Goal: Information Seeking & Learning: Check status

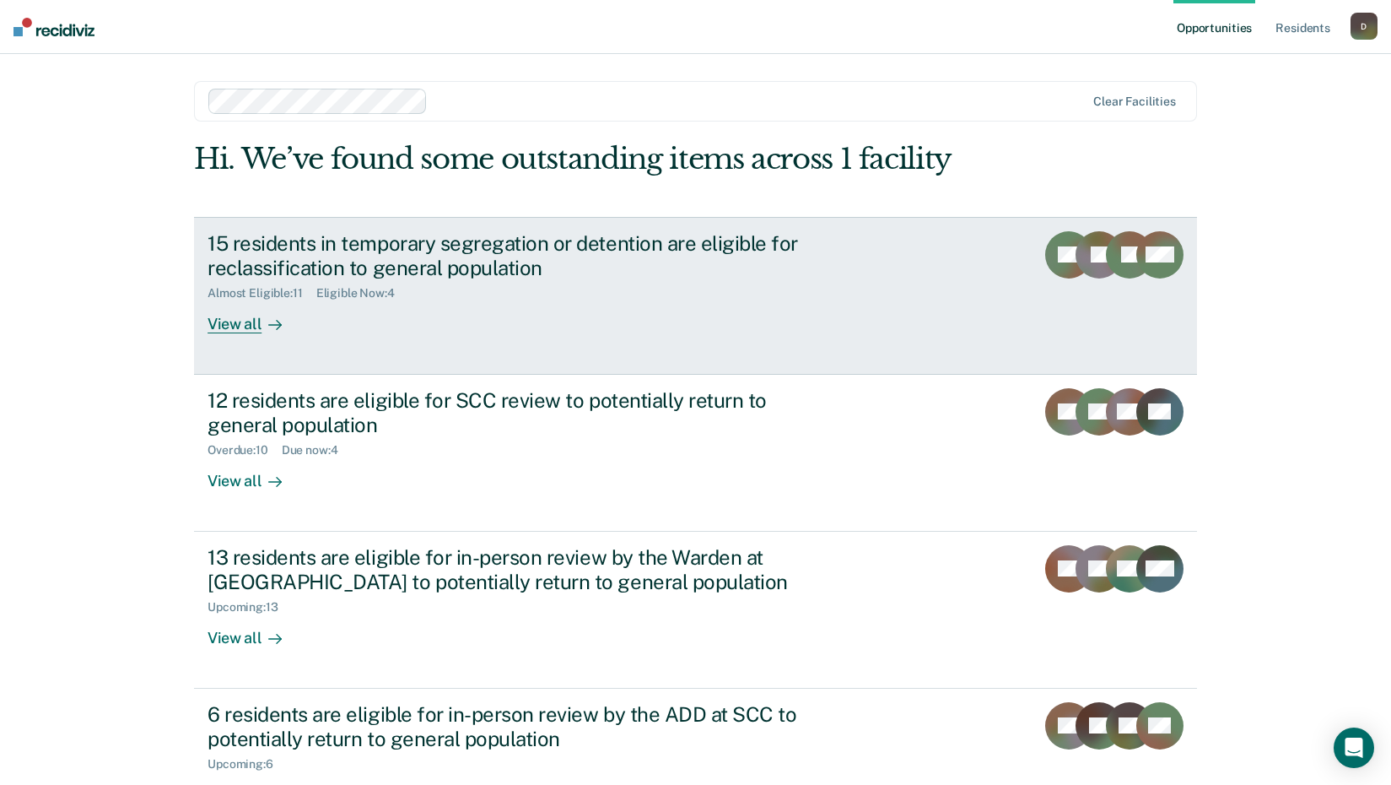
click at [246, 325] on div "View all" at bounding box center [255, 316] width 94 height 33
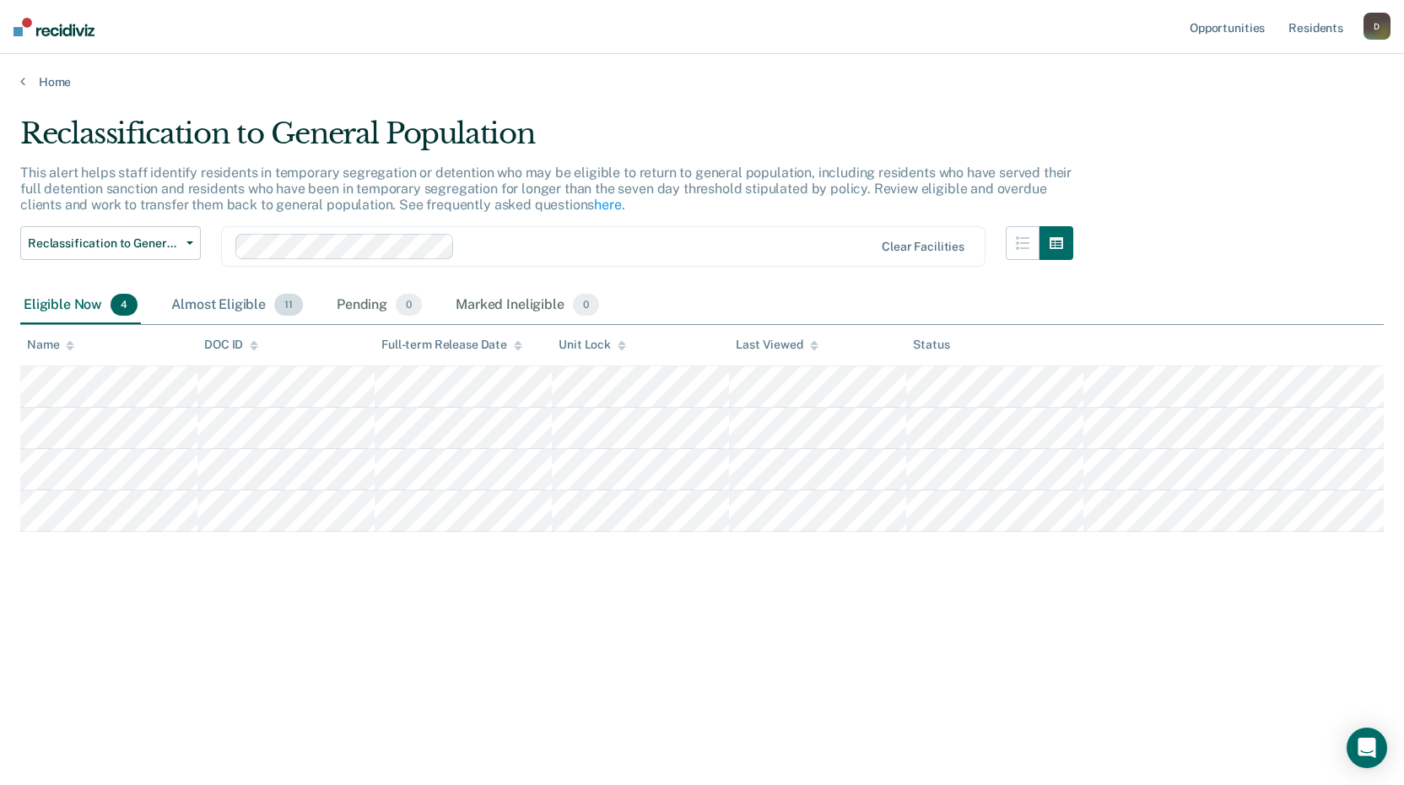
click at [232, 296] on div "Almost Eligible 11" at bounding box center [237, 305] width 138 height 37
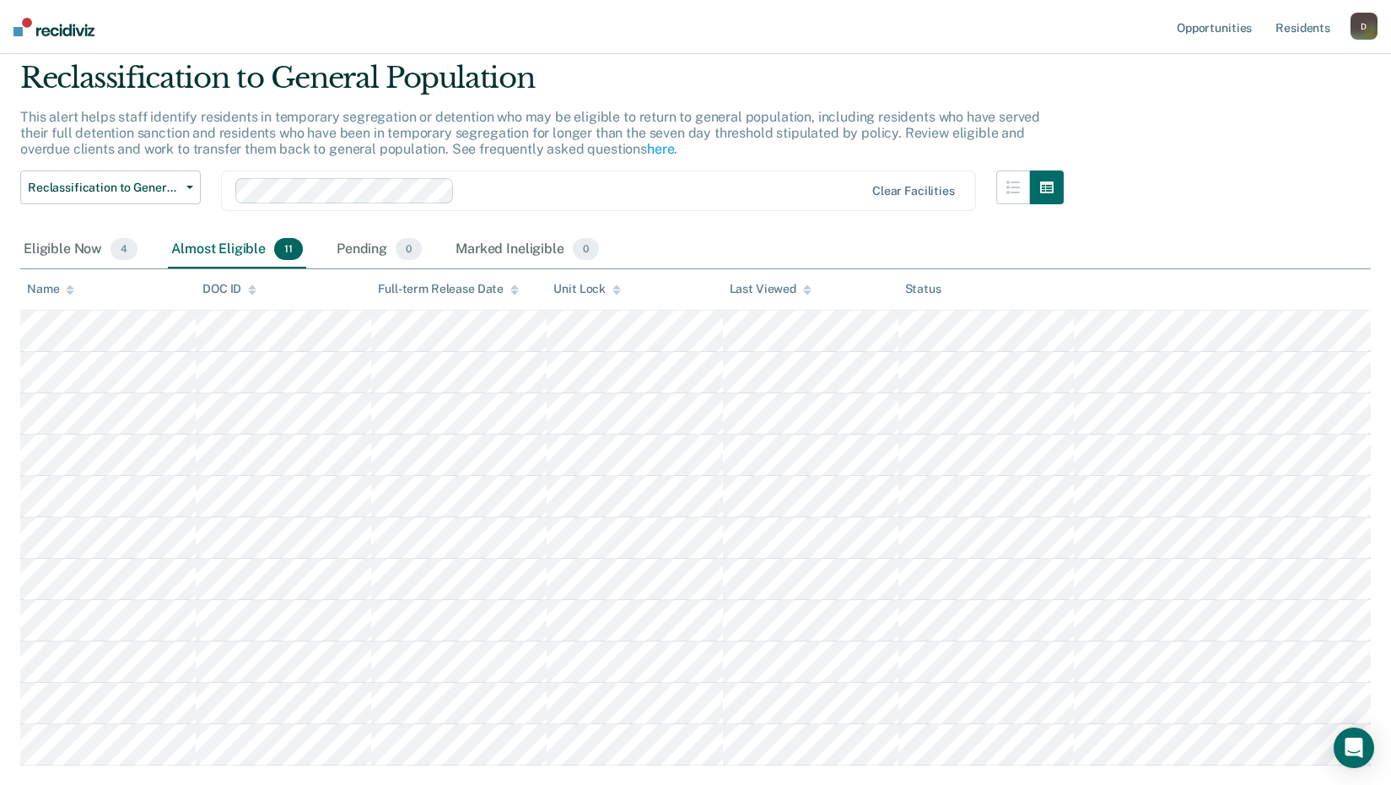
scroll to position [84, 0]
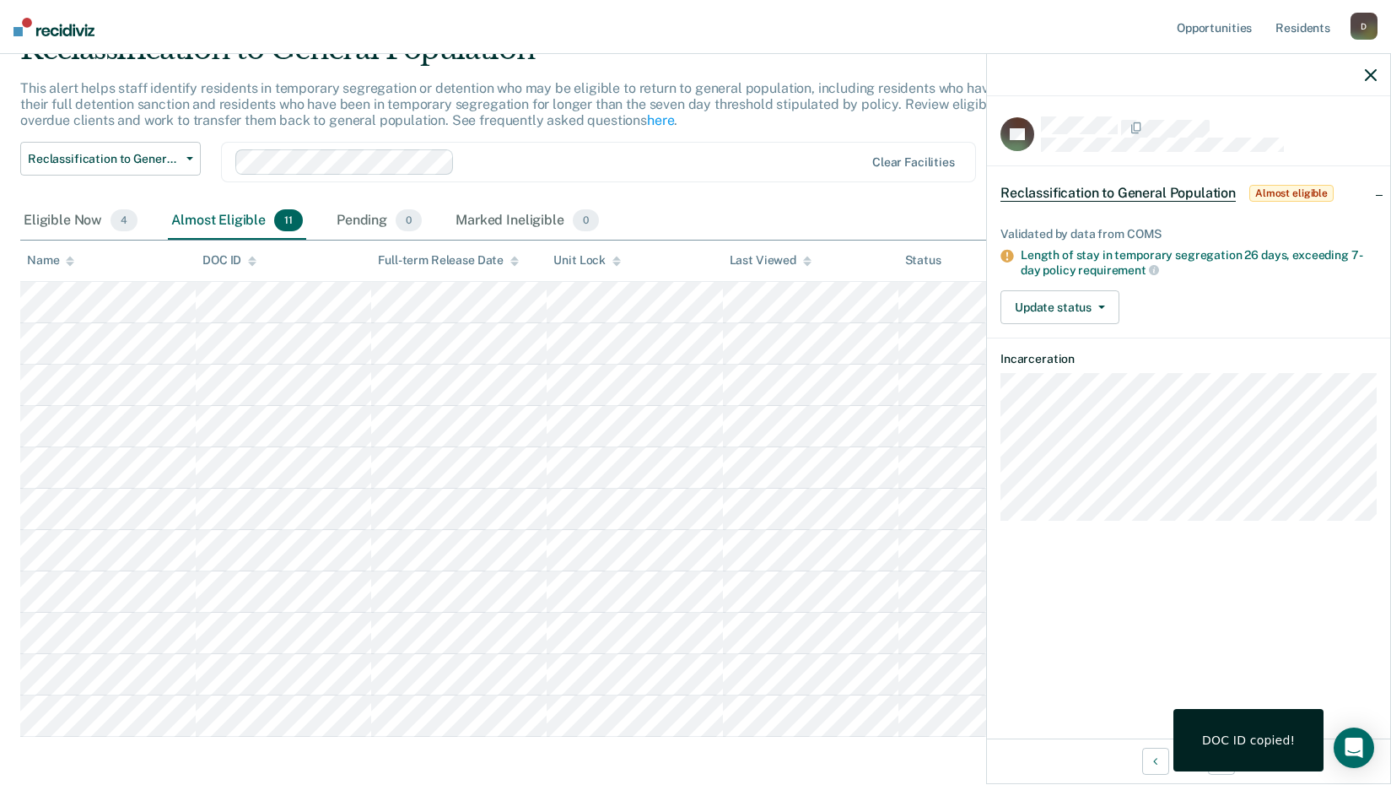
click at [1373, 67] on div at bounding box center [1188, 75] width 403 height 42
click at [1373, 78] on icon "button" at bounding box center [1371, 75] width 12 height 12
click at [1364, 81] on div at bounding box center [1188, 75] width 403 height 42
click at [1374, 74] on icon "button" at bounding box center [1371, 75] width 12 height 12
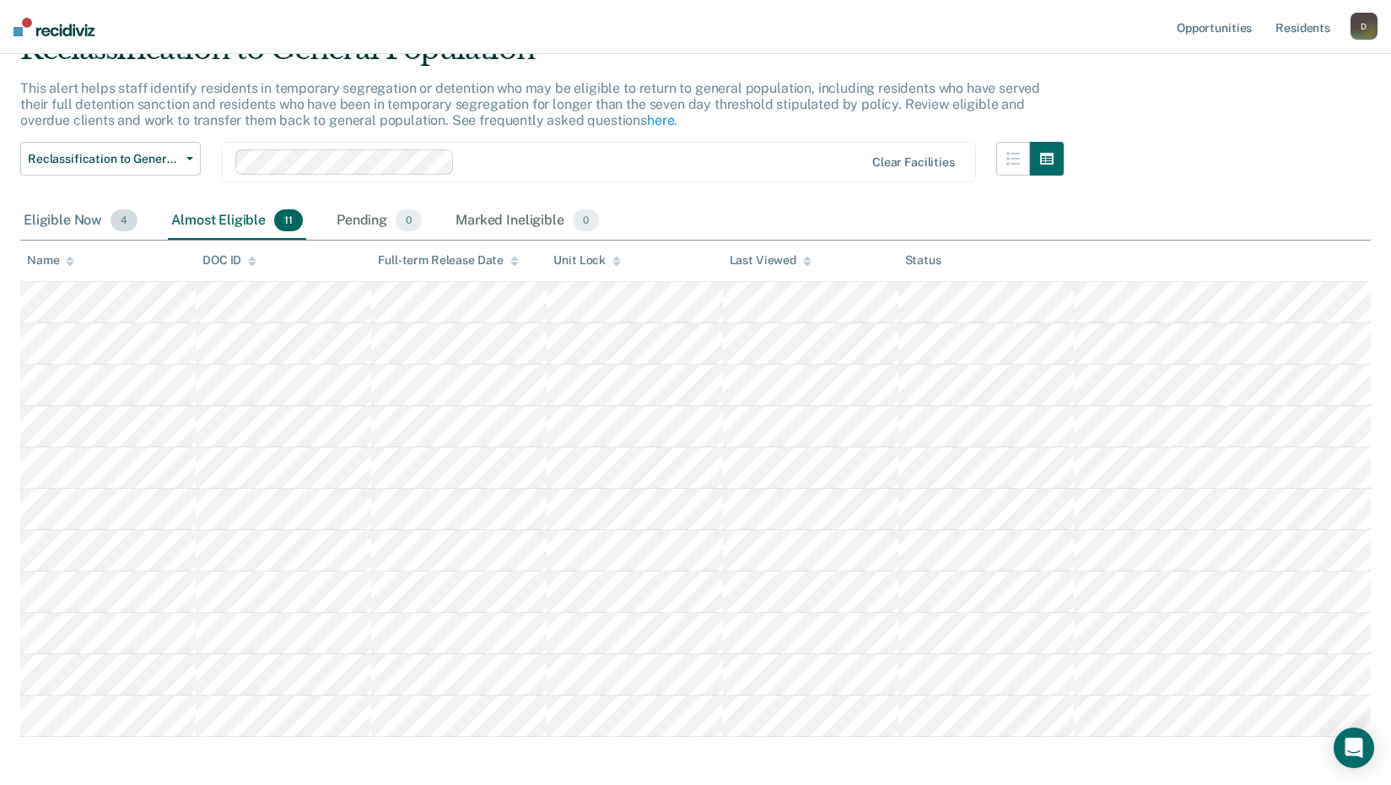
click at [66, 227] on div "Eligible Now 4" at bounding box center [80, 220] width 121 height 37
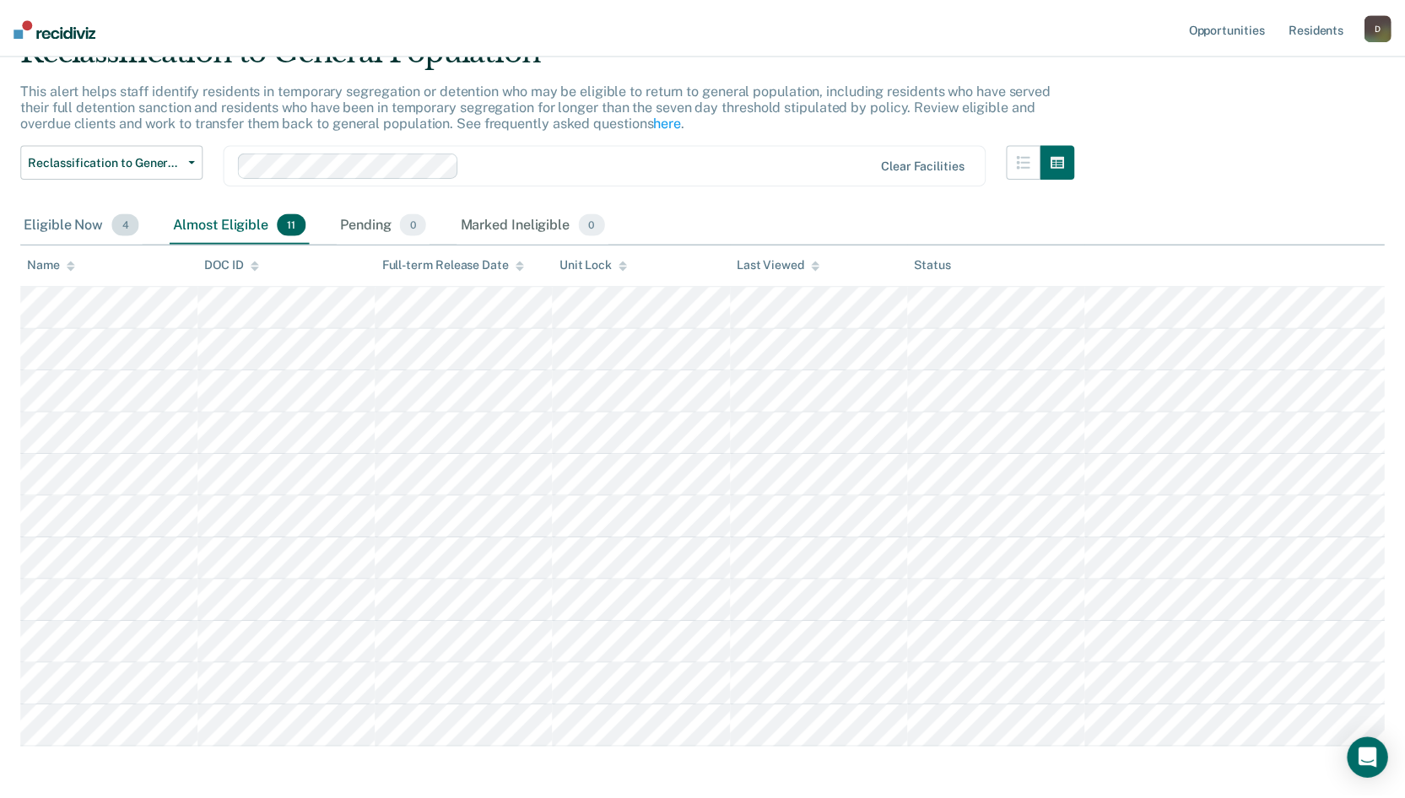
scroll to position [0, 0]
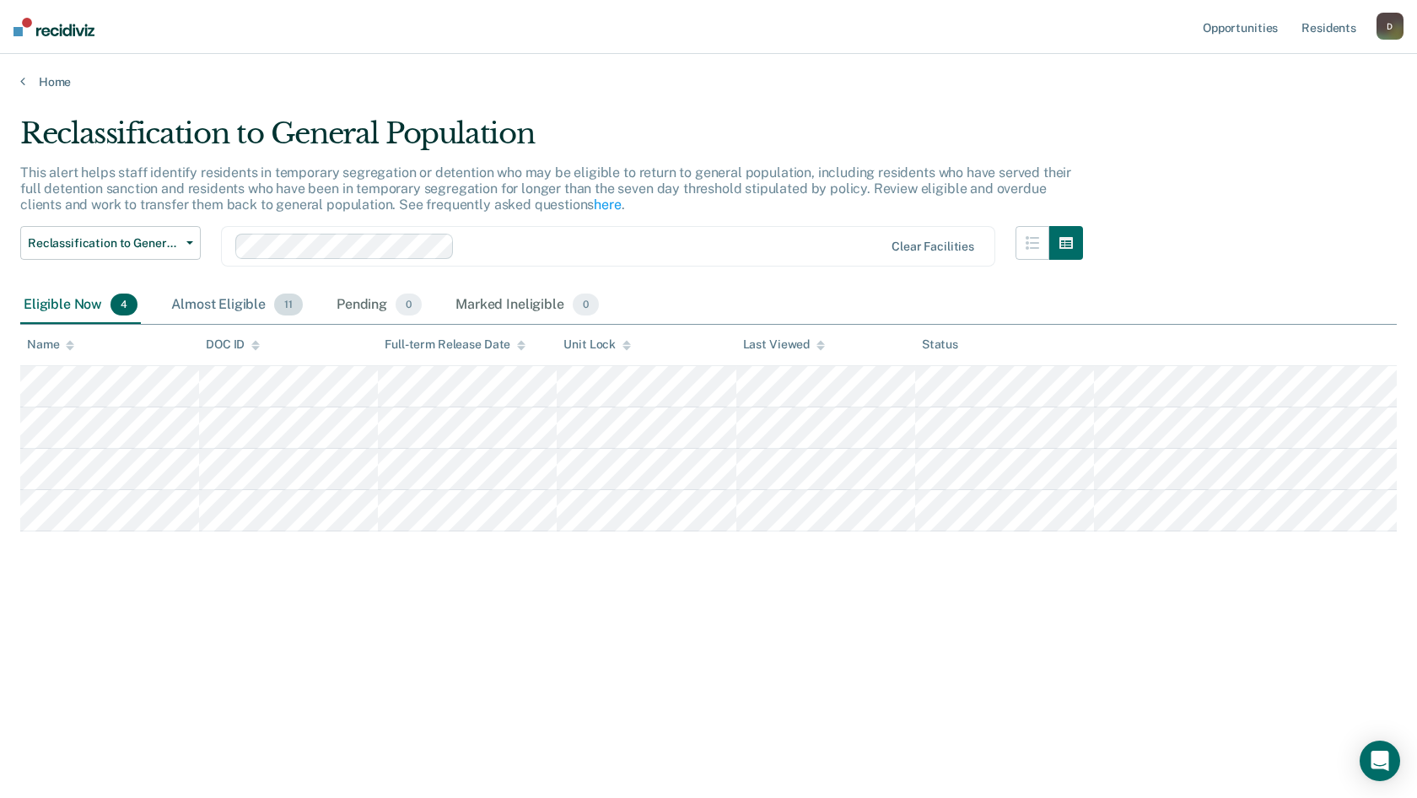
click at [229, 303] on div "Almost Eligible 11" at bounding box center [237, 305] width 138 height 37
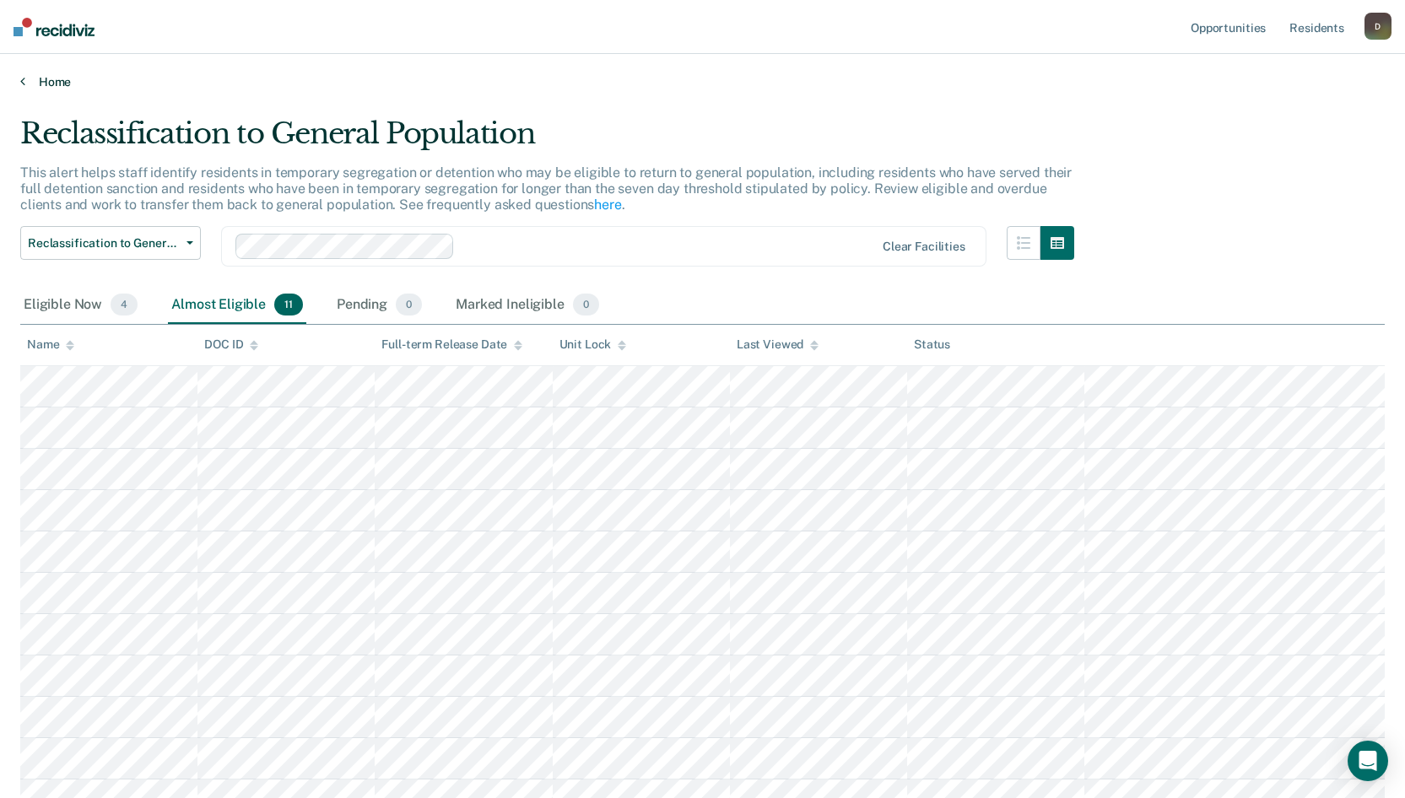
click at [40, 81] on link "Home" at bounding box center [702, 81] width 1364 height 15
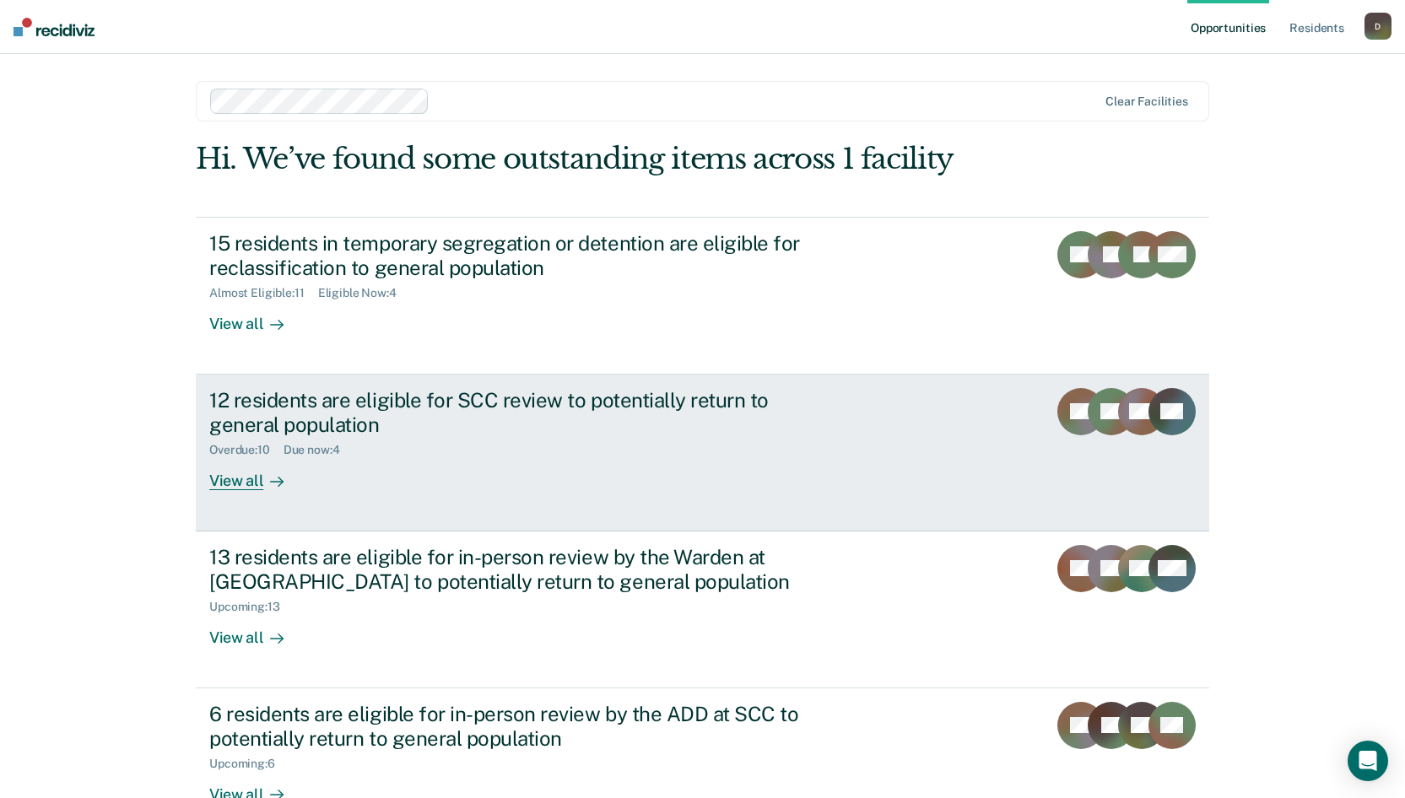
click at [225, 483] on div "View all" at bounding box center [256, 473] width 94 height 33
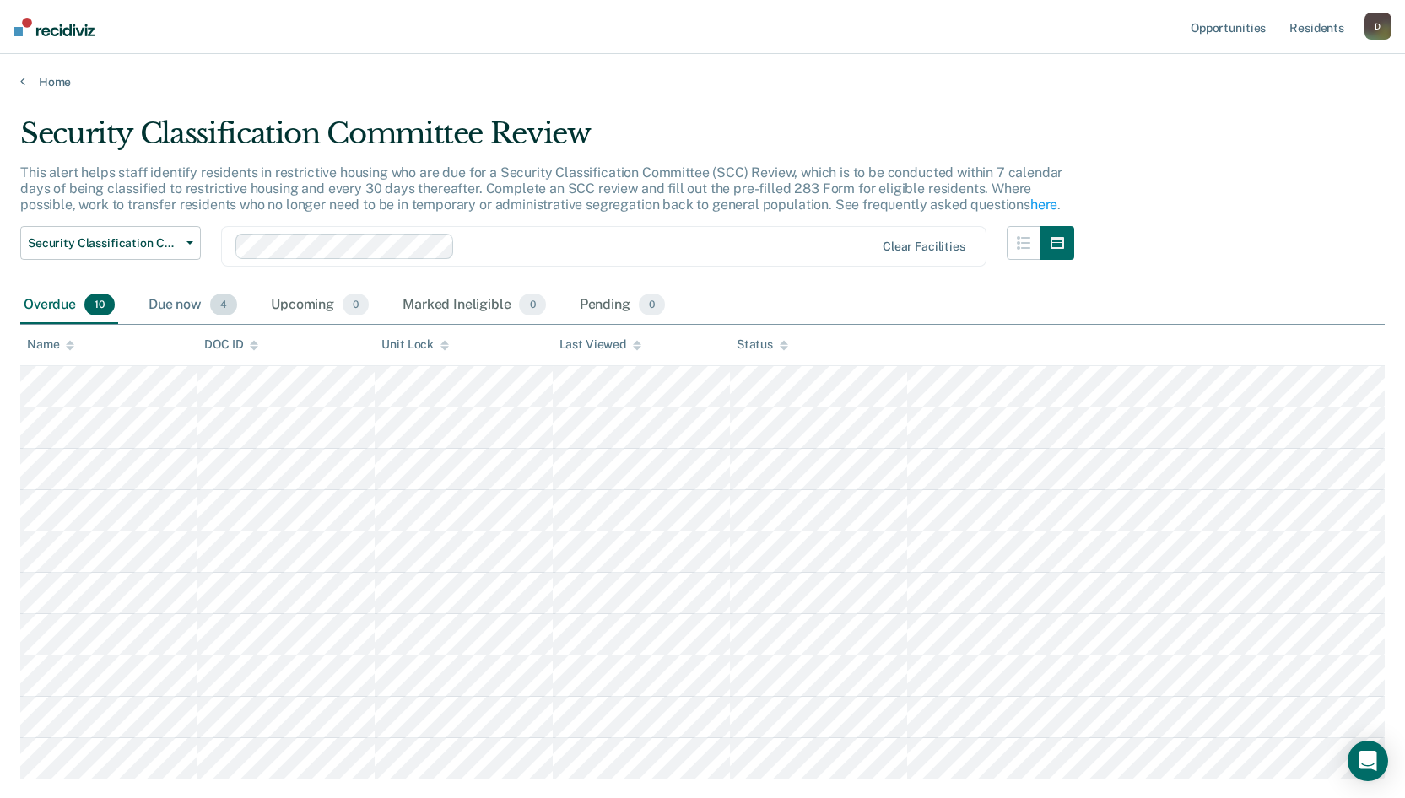
click at [168, 300] on div "Due now 4" at bounding box center [192, 305] width 95 height 37
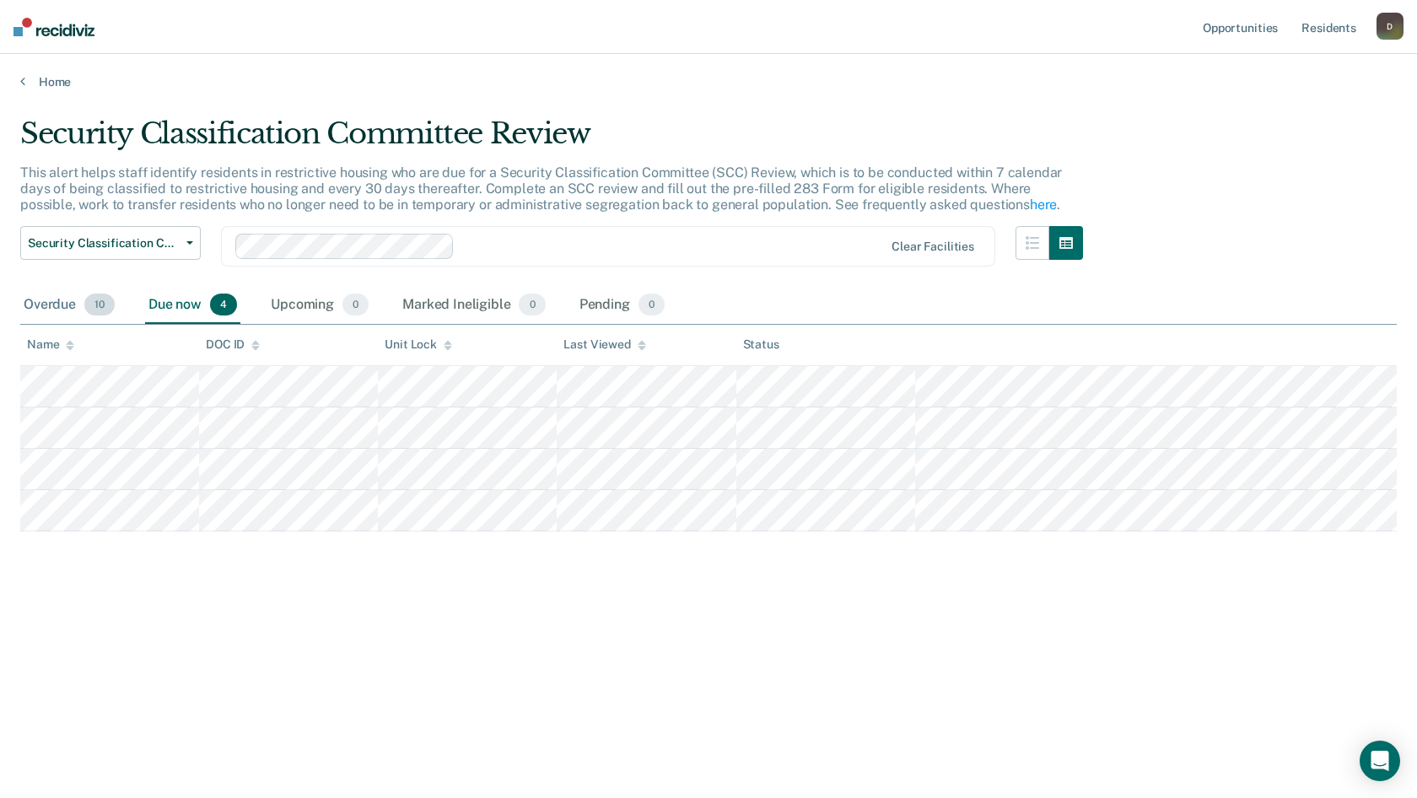
click at [78, 304] on div "Overdue 10" at bounding box center [69, 305] width 98 height 37
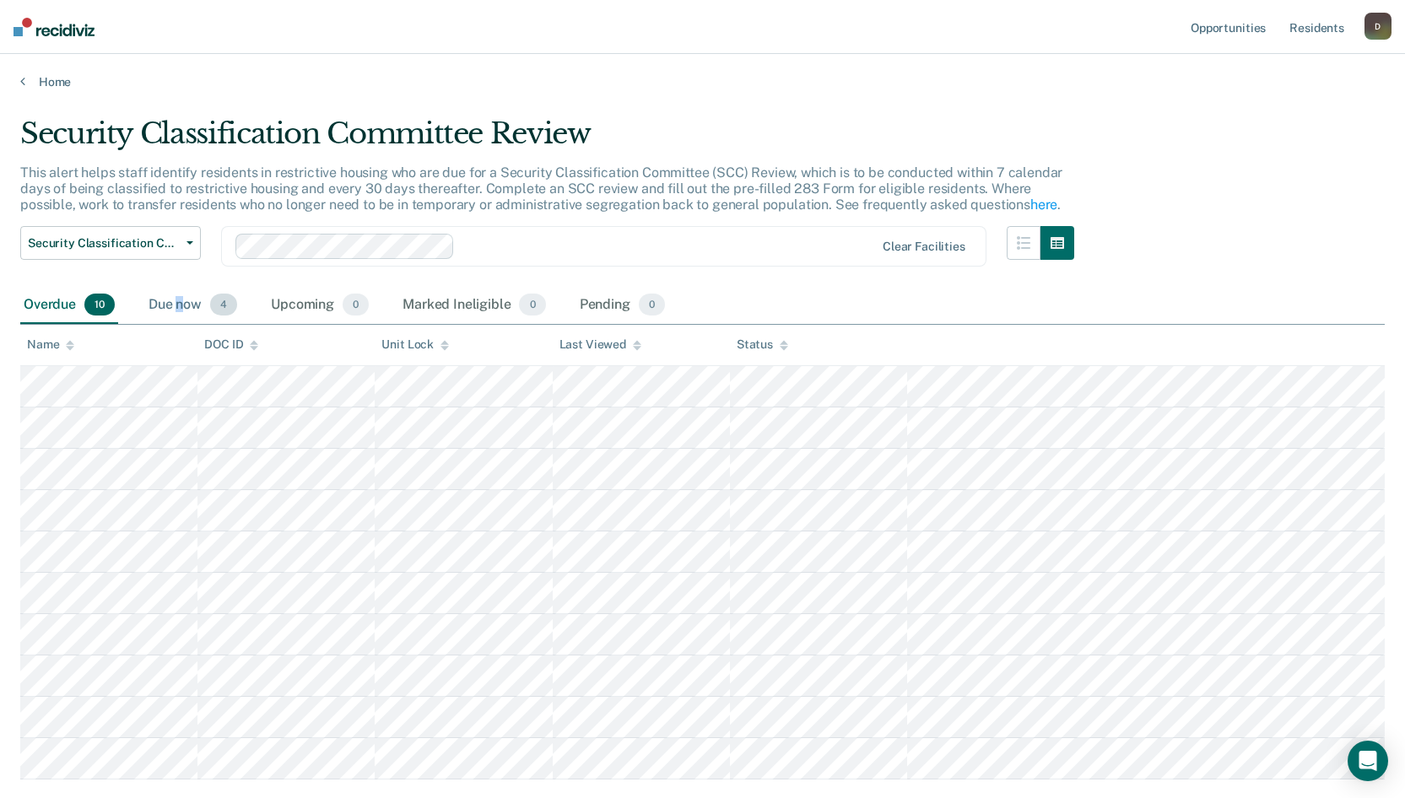
click at [180, 306] on div "Due now 4" at bounding box center [192, 305] width 95 height 37
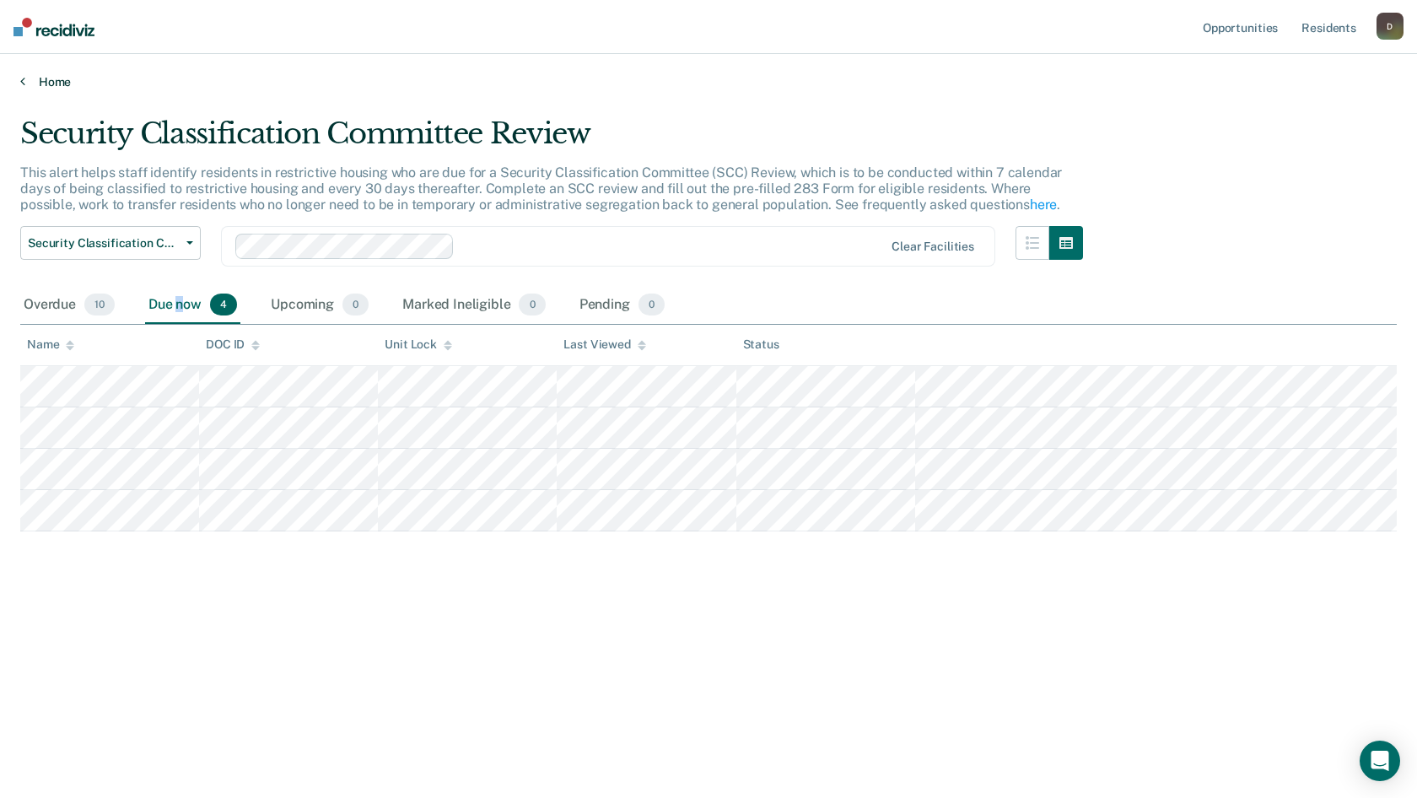
click at [29, 78] on link "Home" at bounding box center [708, 81] width 1377 height 15
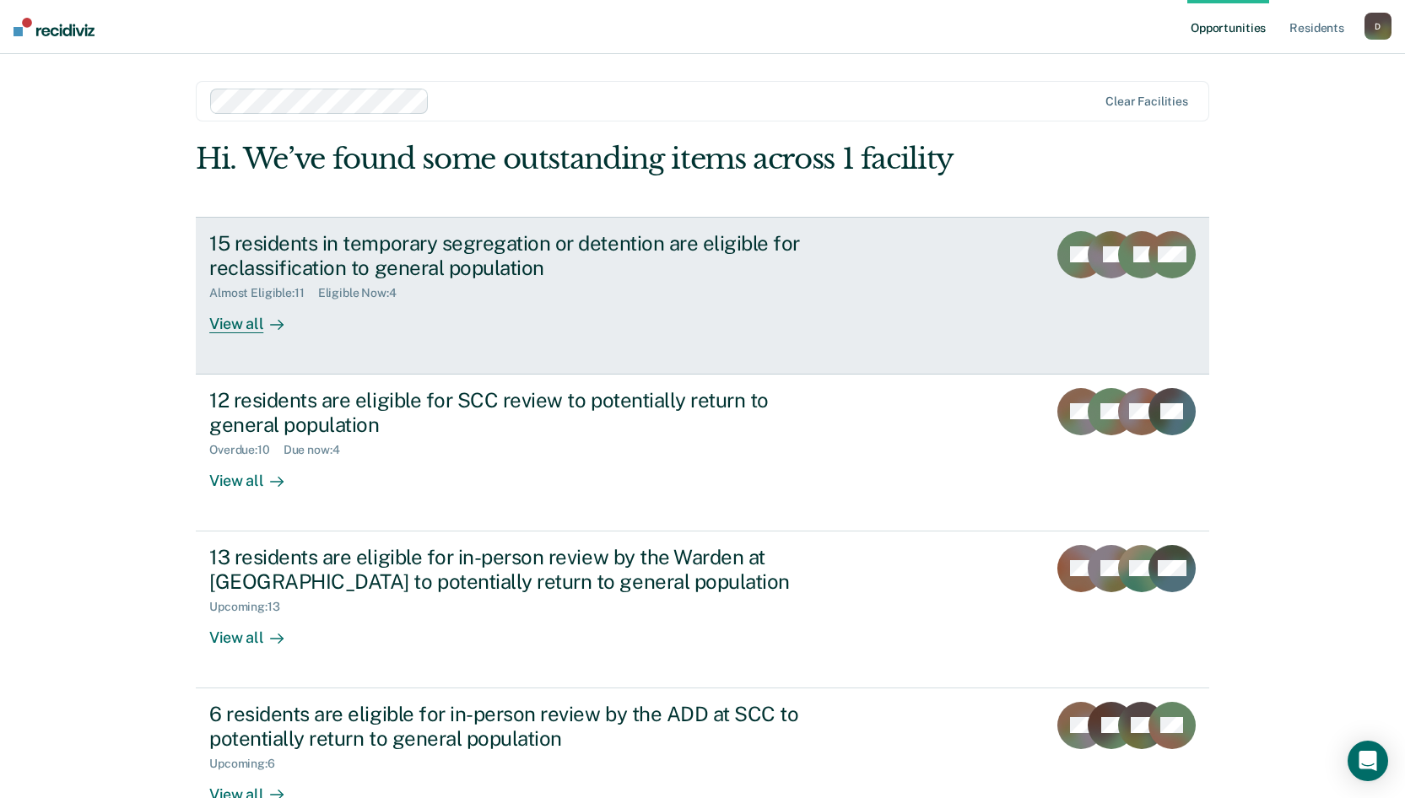
click at [244, 322] on div "View all" at bounding box center [256, 316] width 94 height 33
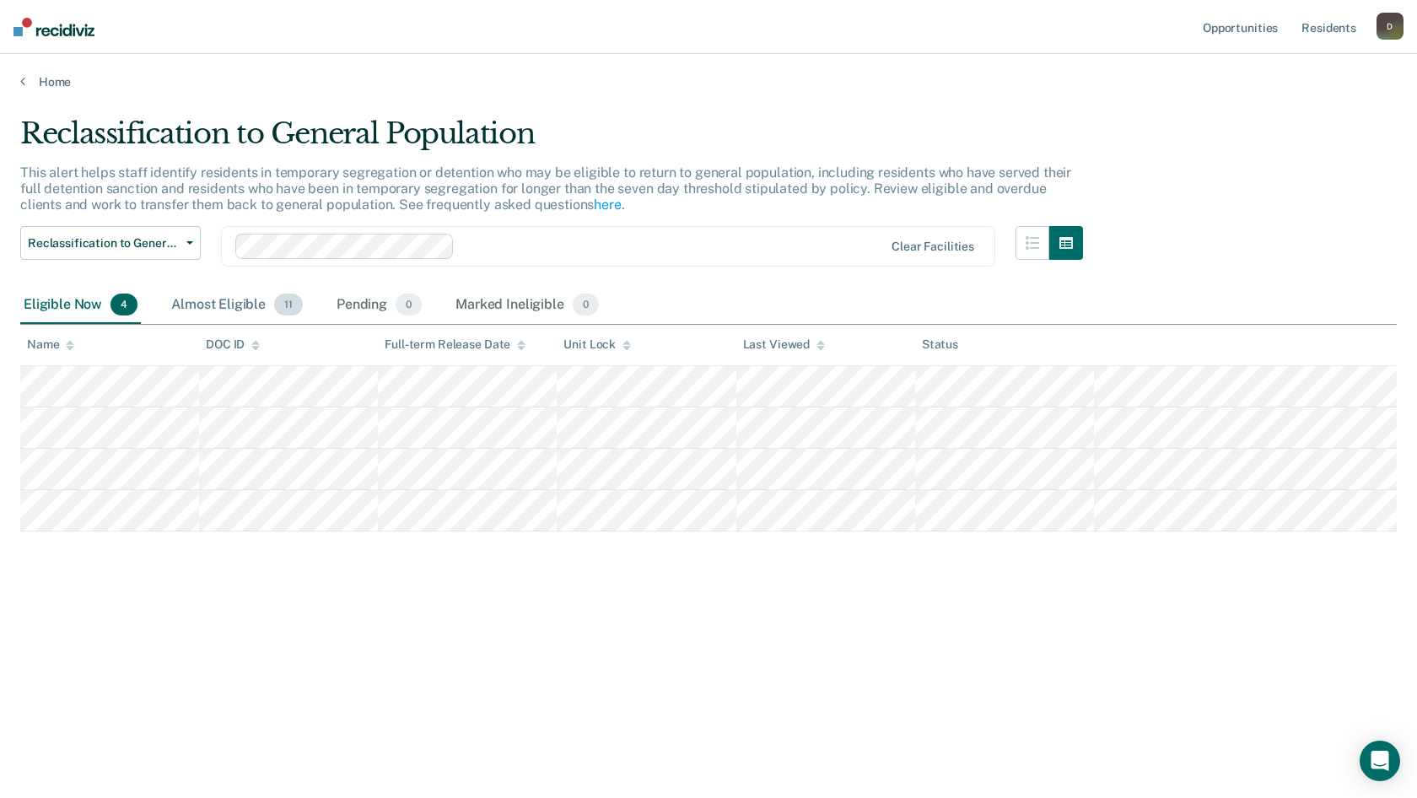
click at [215, 312] on div "Almost Eligible 11" at bounding box center [237, 305] width 138 height 37
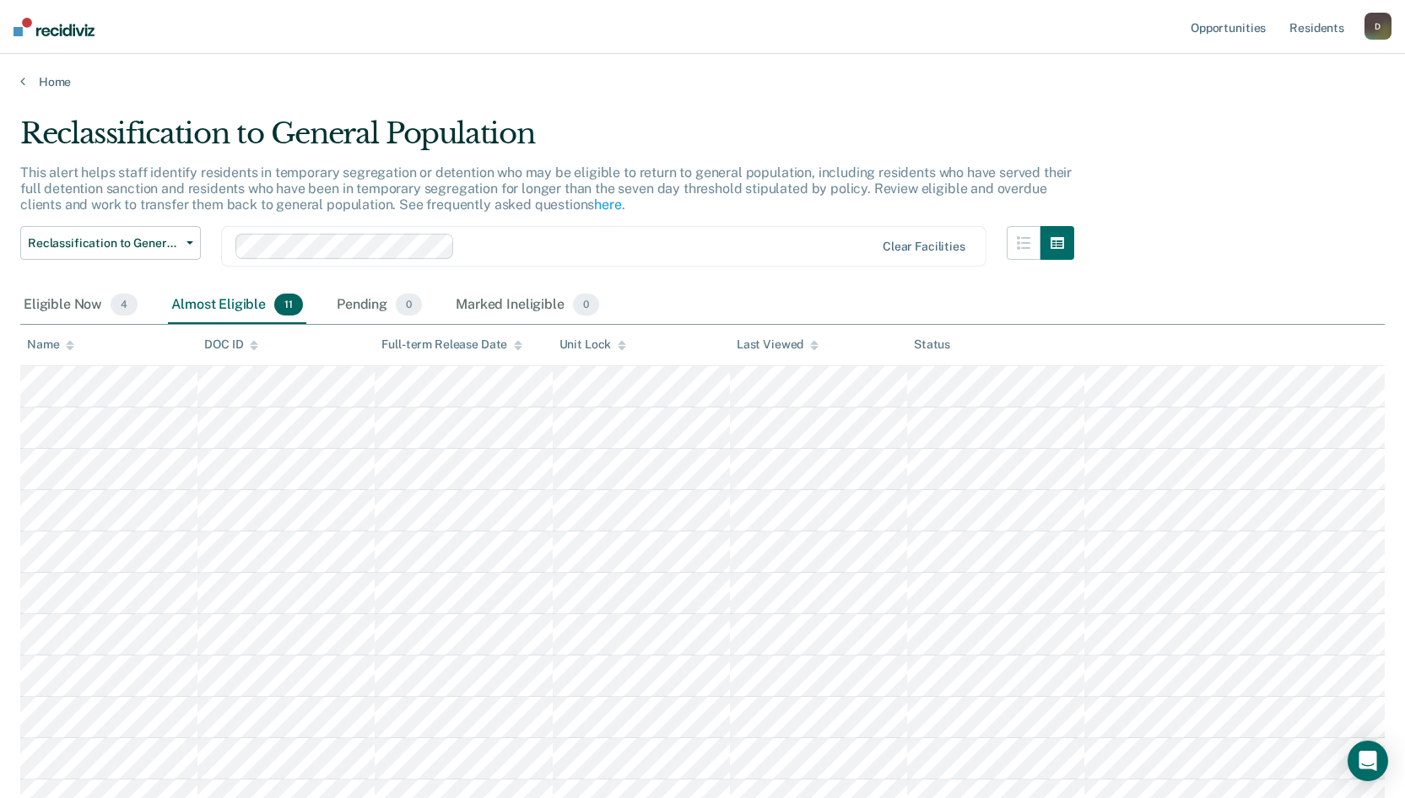
click at [1329, 365] on table "Name DOC ID Full-term Release Date Unit Lock Last Viewed Status" at bounding box center [702, 573] width 1364 height 496
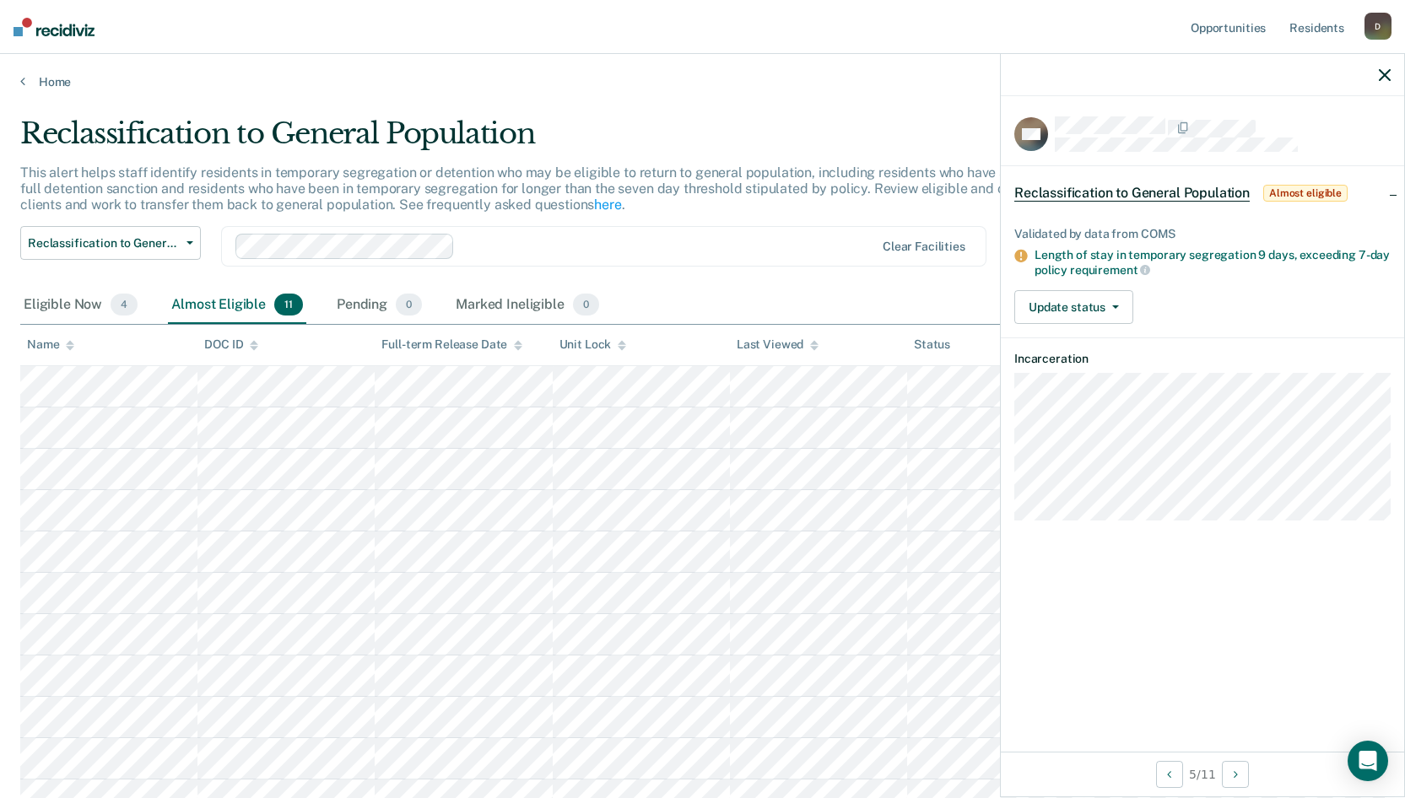
click at [1133, 196] on span "Reclassification to General Population" at bounding box center [1131, 193] width 235 height 17
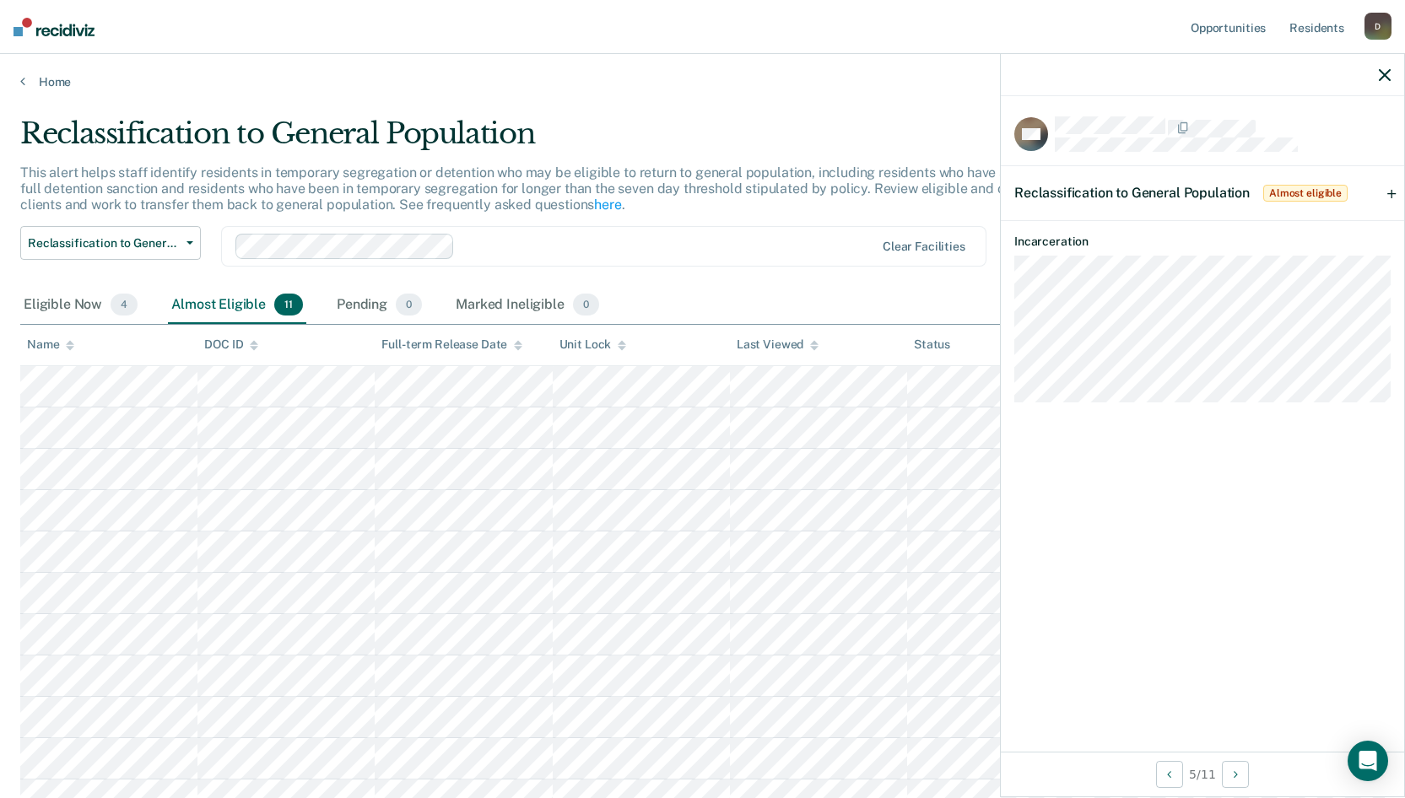
click at [1133, 196] on span "Reclassification to General Population" at bounding box center [1131, 193] width 235 height 16
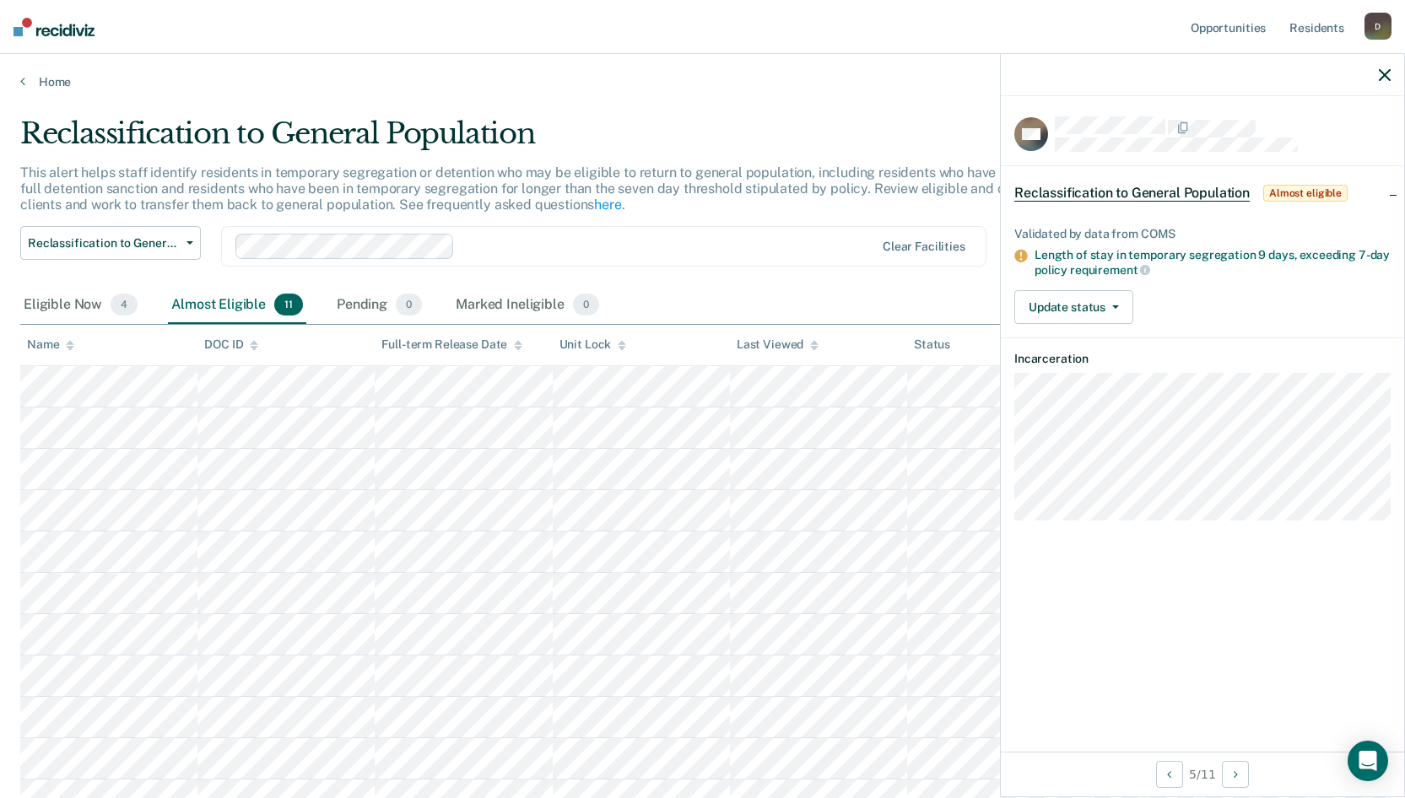
click at [1133, 196] on span "Reclassification to General Population" at bounding box center [1131, 193] width 235 height 17
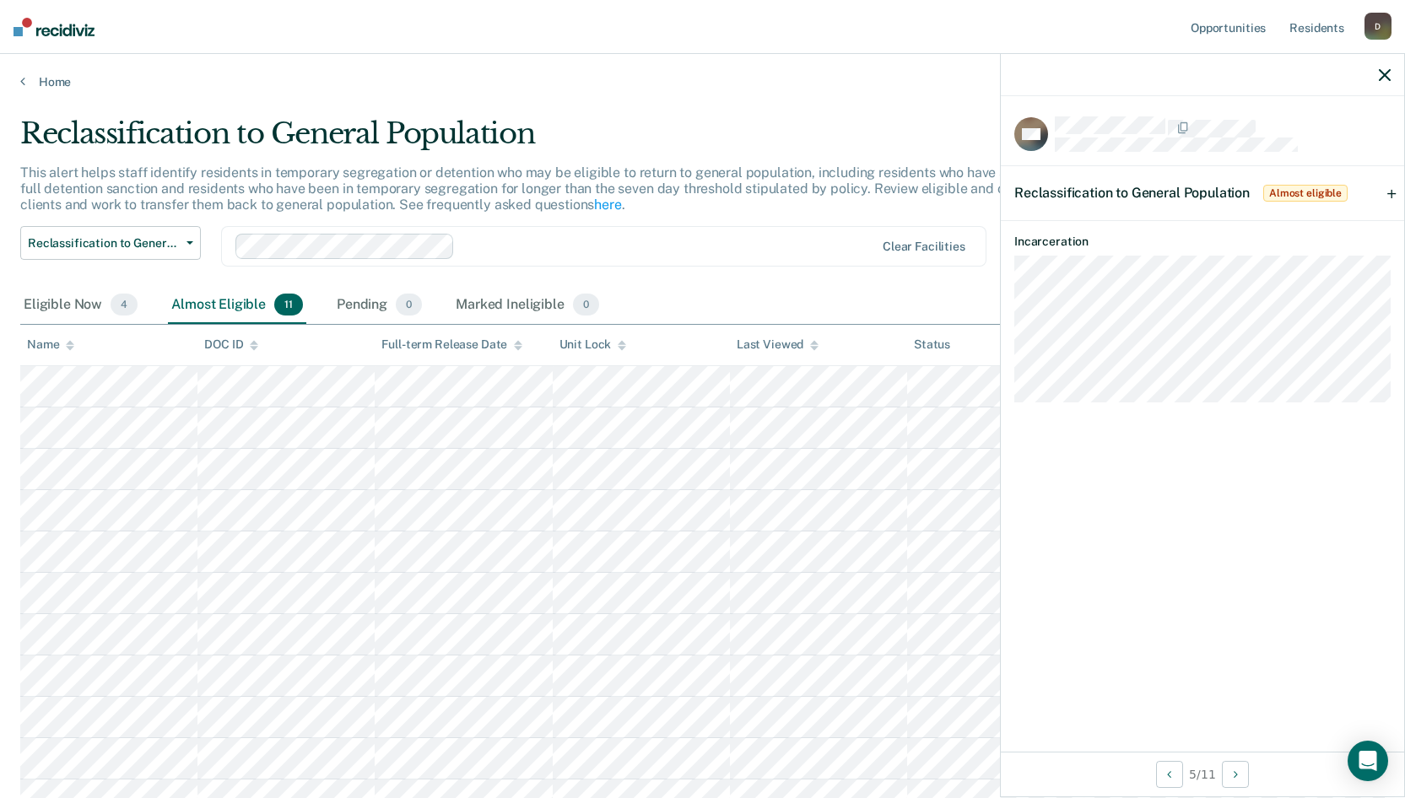
click at [887, 296] on div "Eligible Now 4 Almost Eligible 11 Pending 0 Marked Ineligible 0" at bounding box center [702, 306] width 1364 height 38
click at [1384, 71] on icon "button" at bounding box center [1385, 75] width 12 height 12
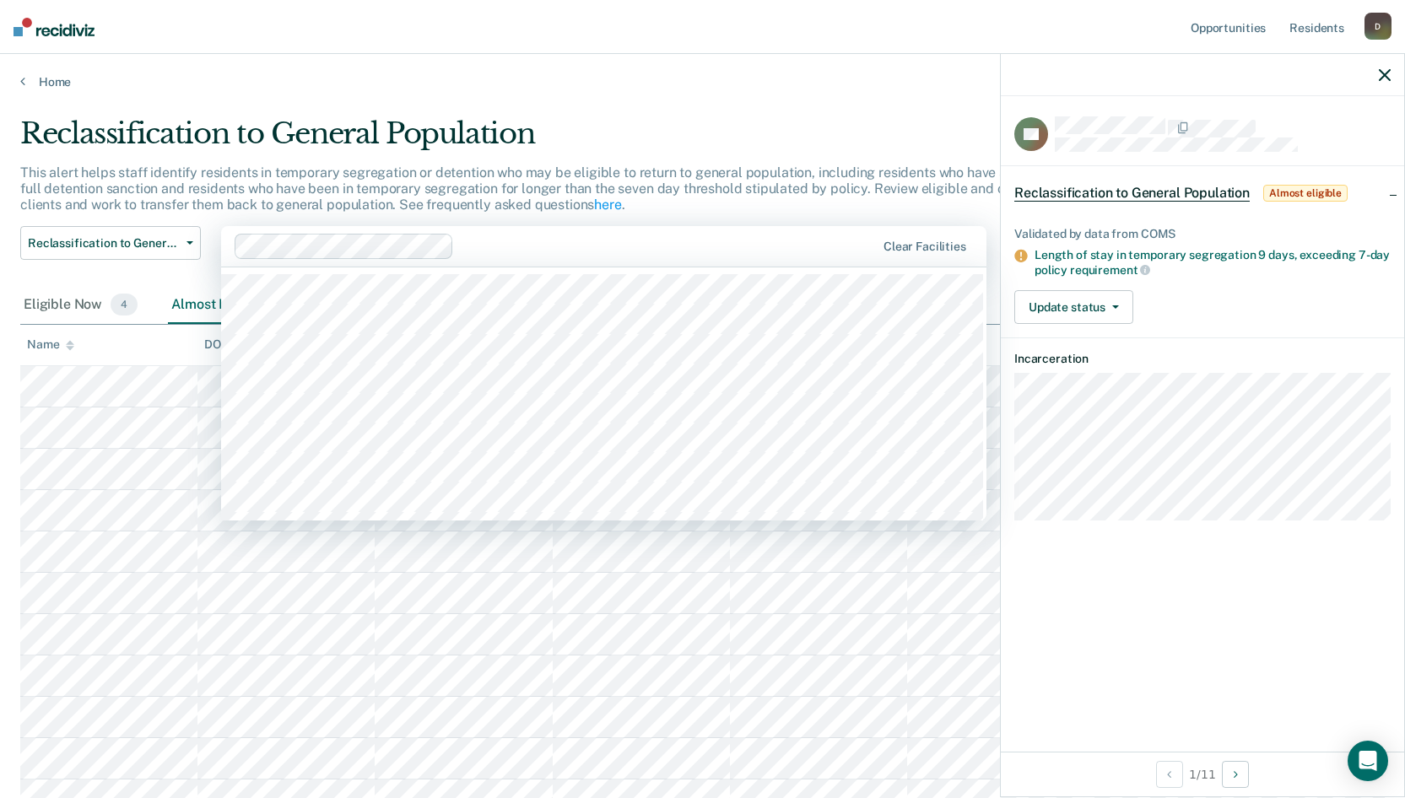
click at [774, 229] on div "Clear facilities" at bounding box center [603, 246] width 765 height 40
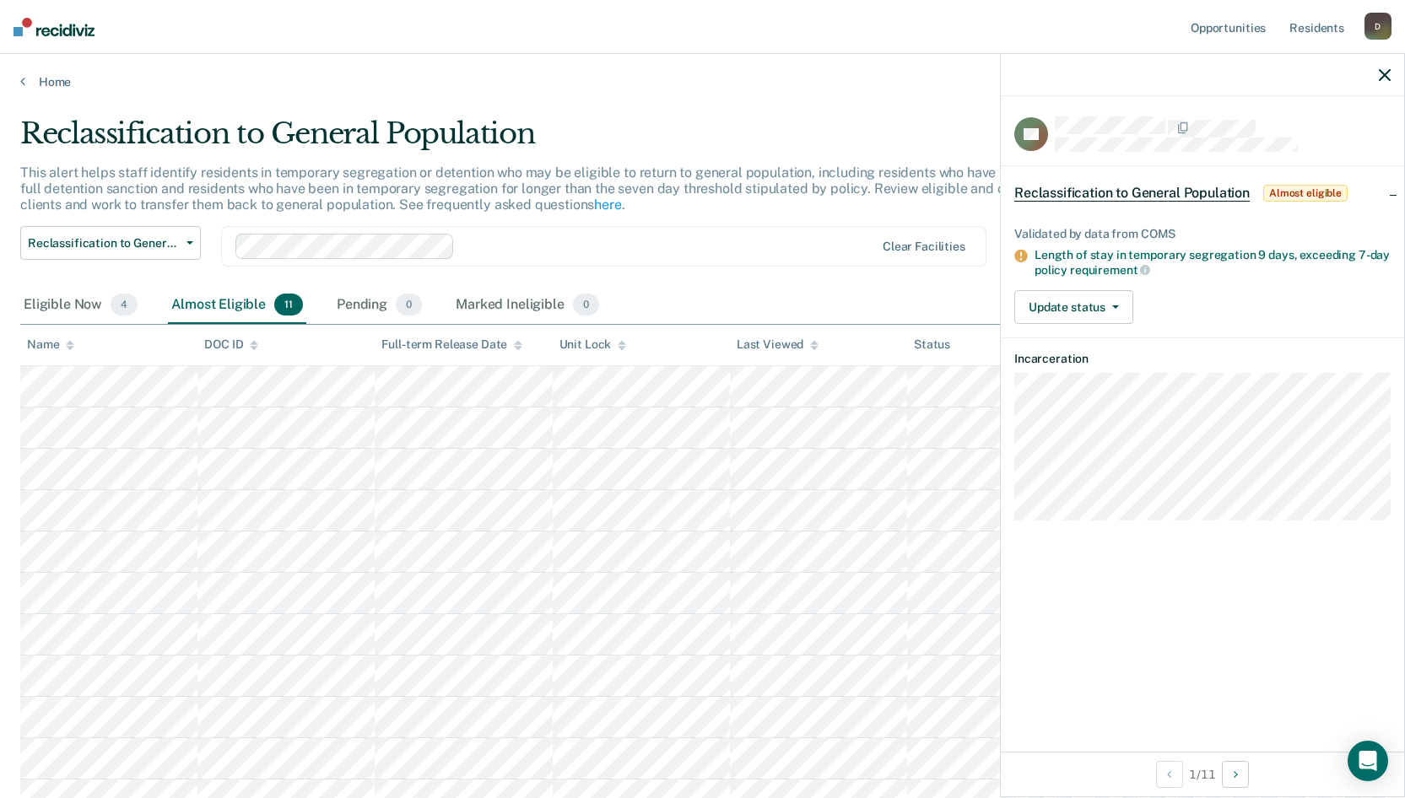
click at [820, 61] on div "Home" at bounding box center [702, 71] width 1405 height 35
click at [1384, 84] on div at bounding box center [1202, 75] width 403 height 42
click at [1389, 78] on icon "button" at bounding box center [1385, 75] width 12 height 12
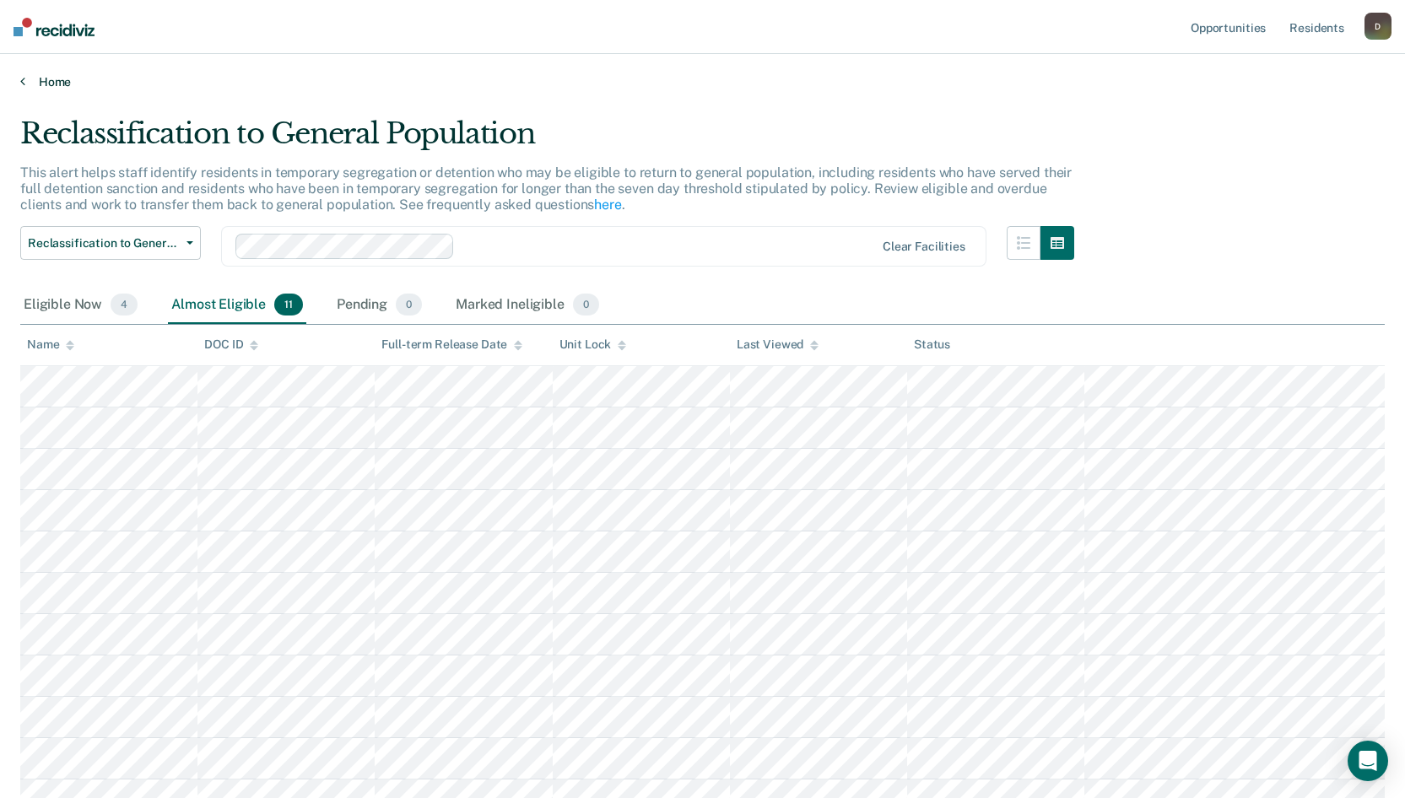
click at [51, 79] on link "Home" at bounding box center [702, 81] width 1364 height 15
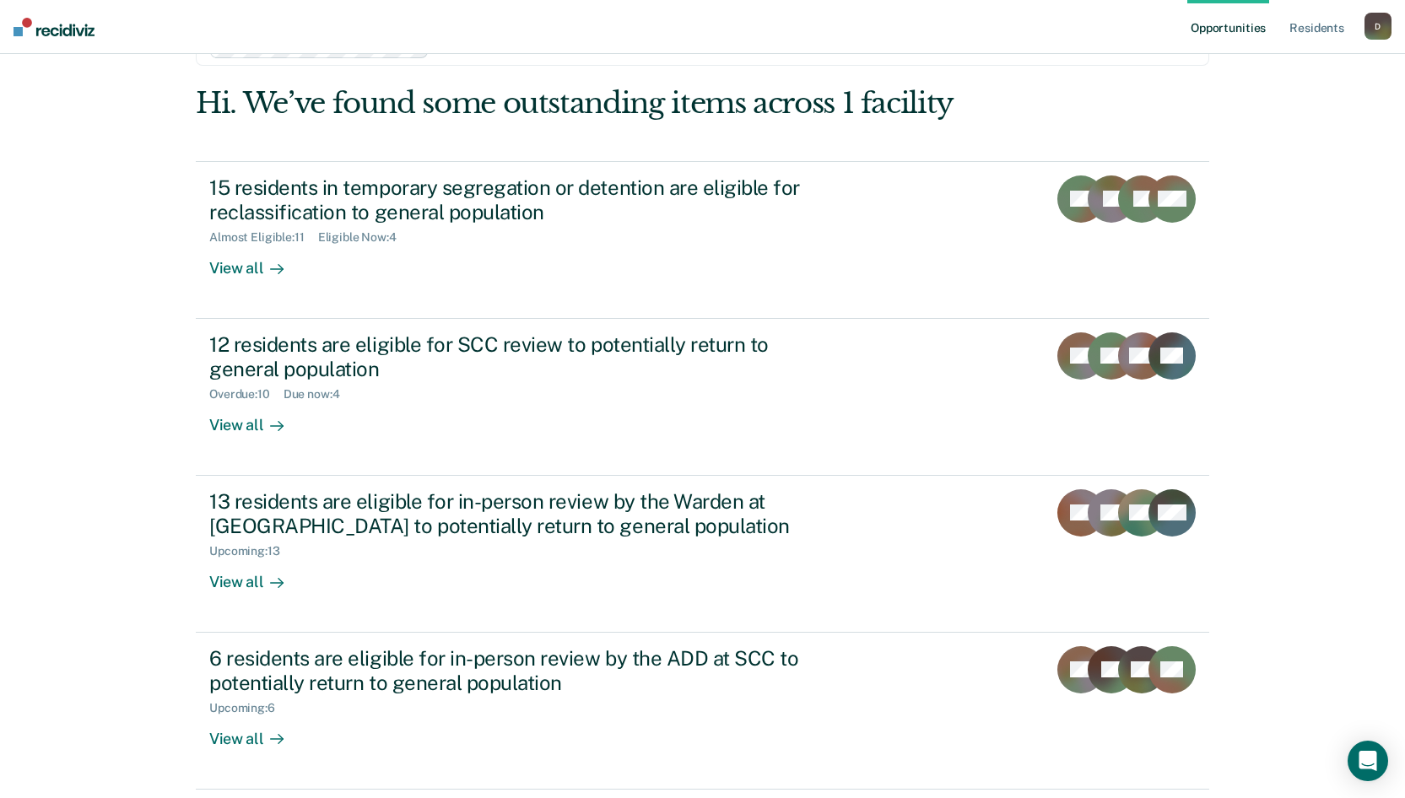
scroll to position [115, 0]
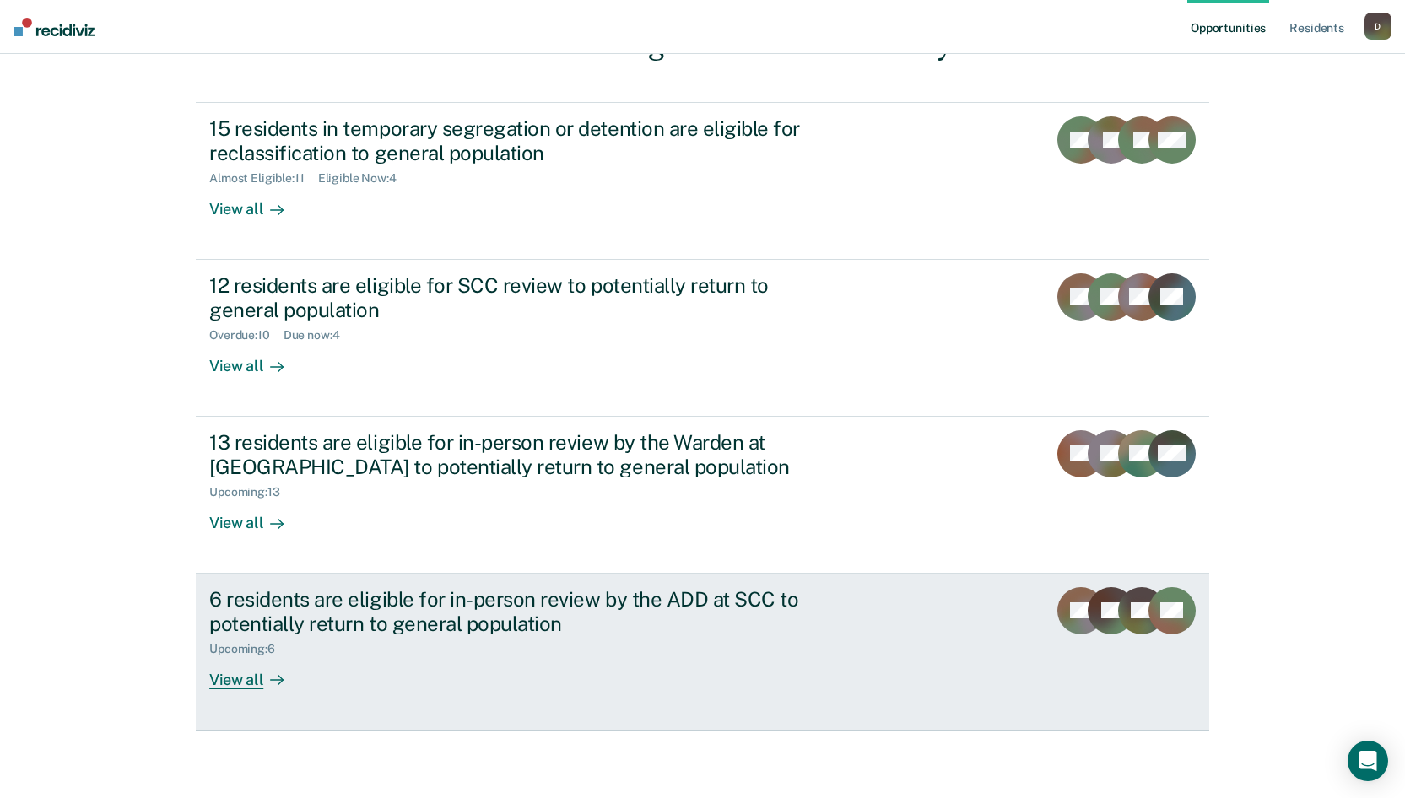
click at [209, 681] on div "View all" at bounding box center [256, 672] width 94 height 33
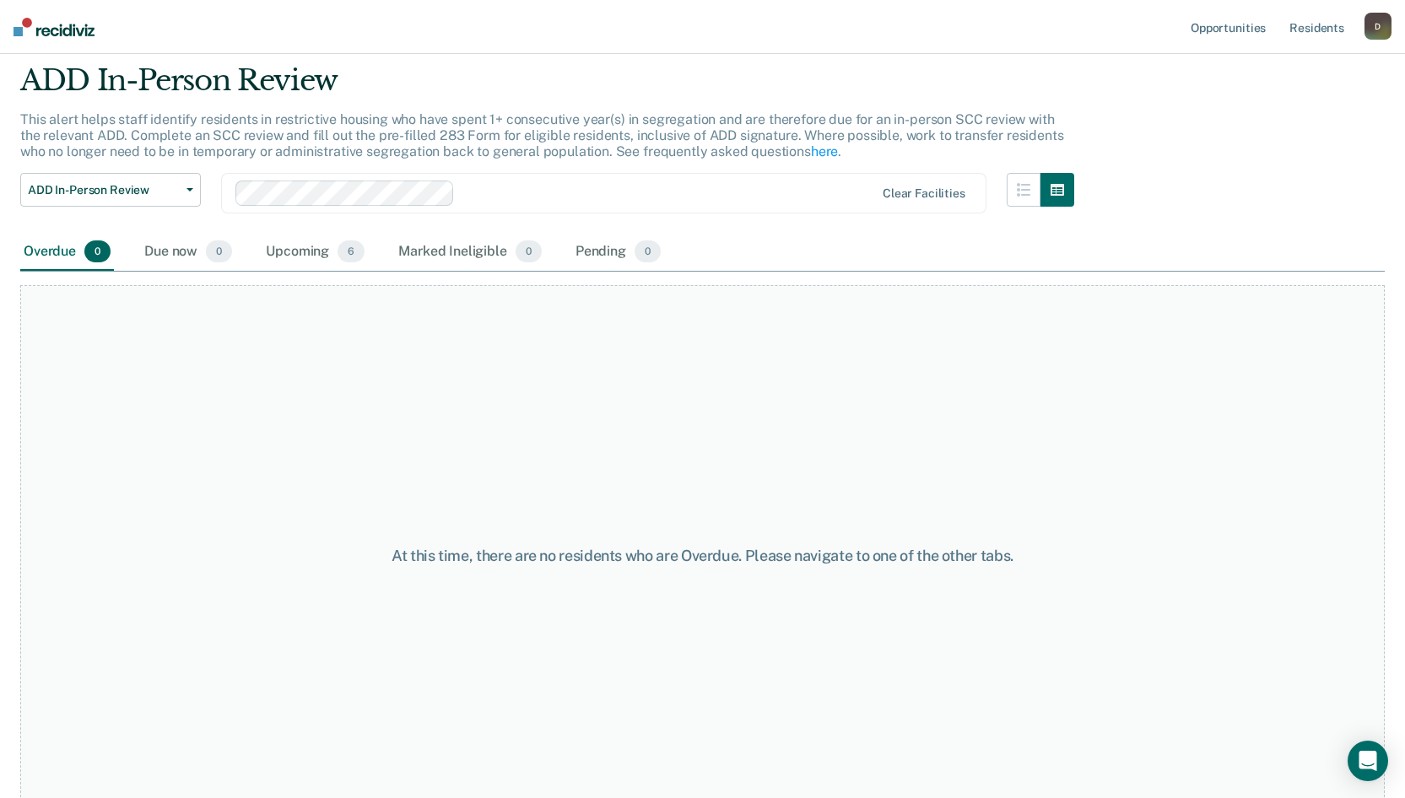
scroll to position [82, 0]
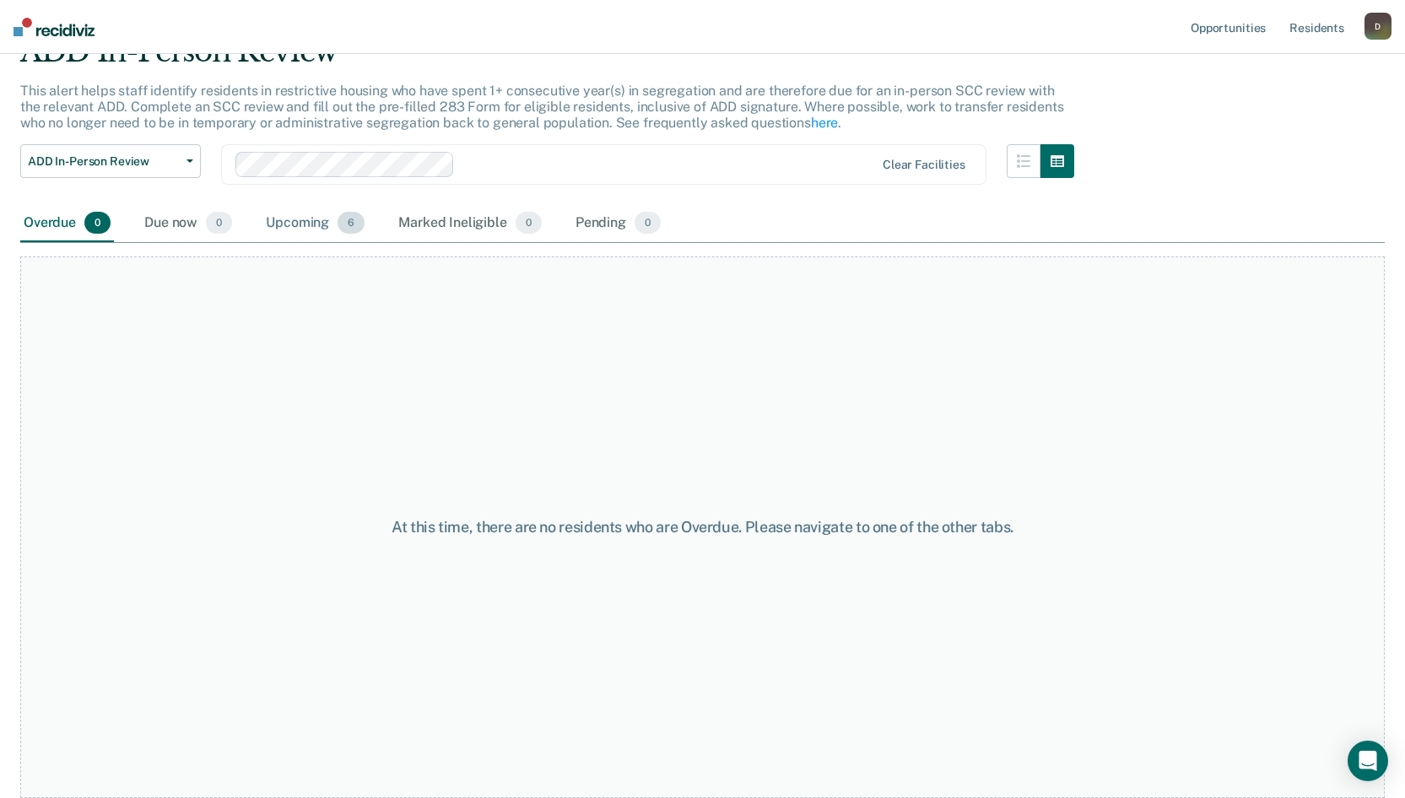
click at [319, 216] on div "Upcoming 6" at bounding box center [314, 223] width 105 height 37
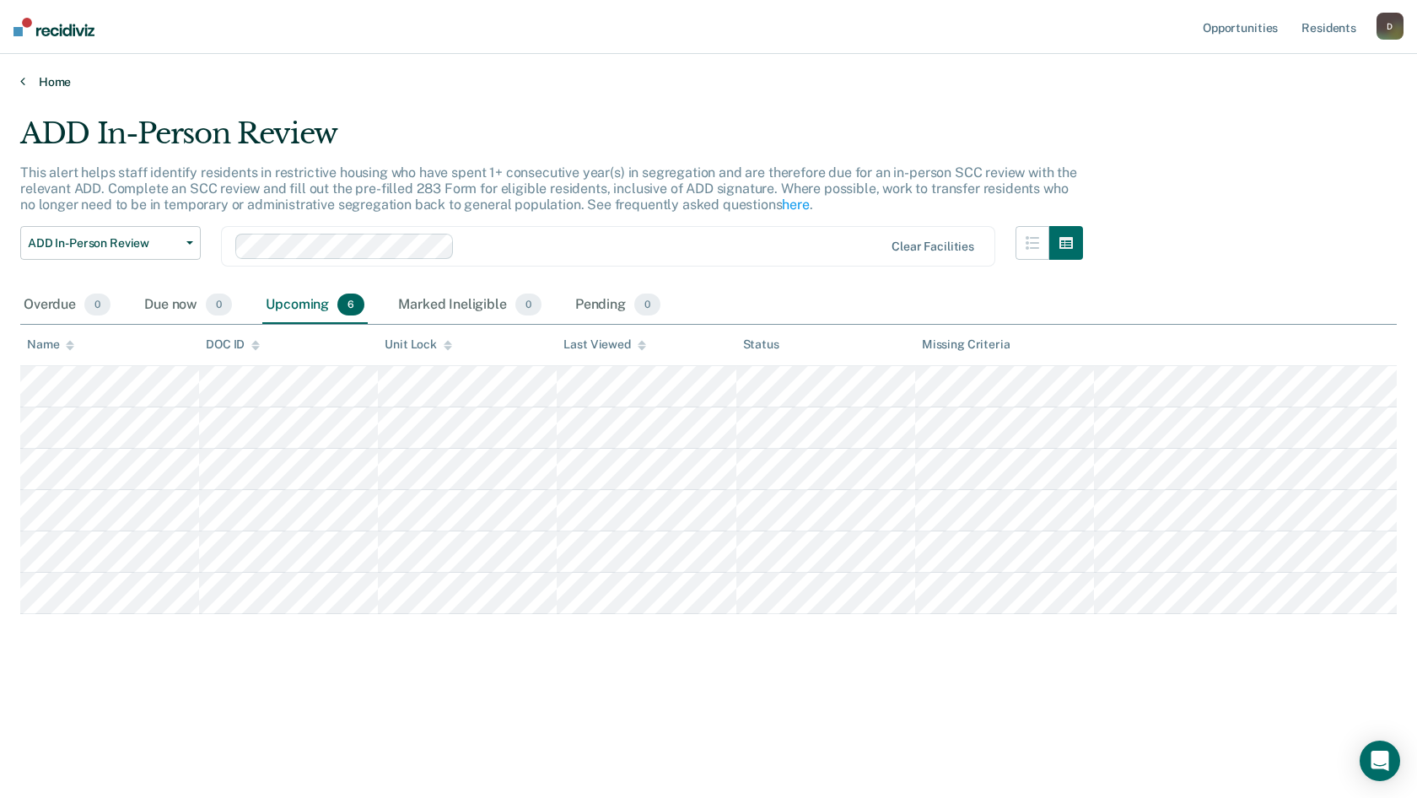
click at [55, 83] on link "Home" at bounding box center [708, 81] width 1377 height 15
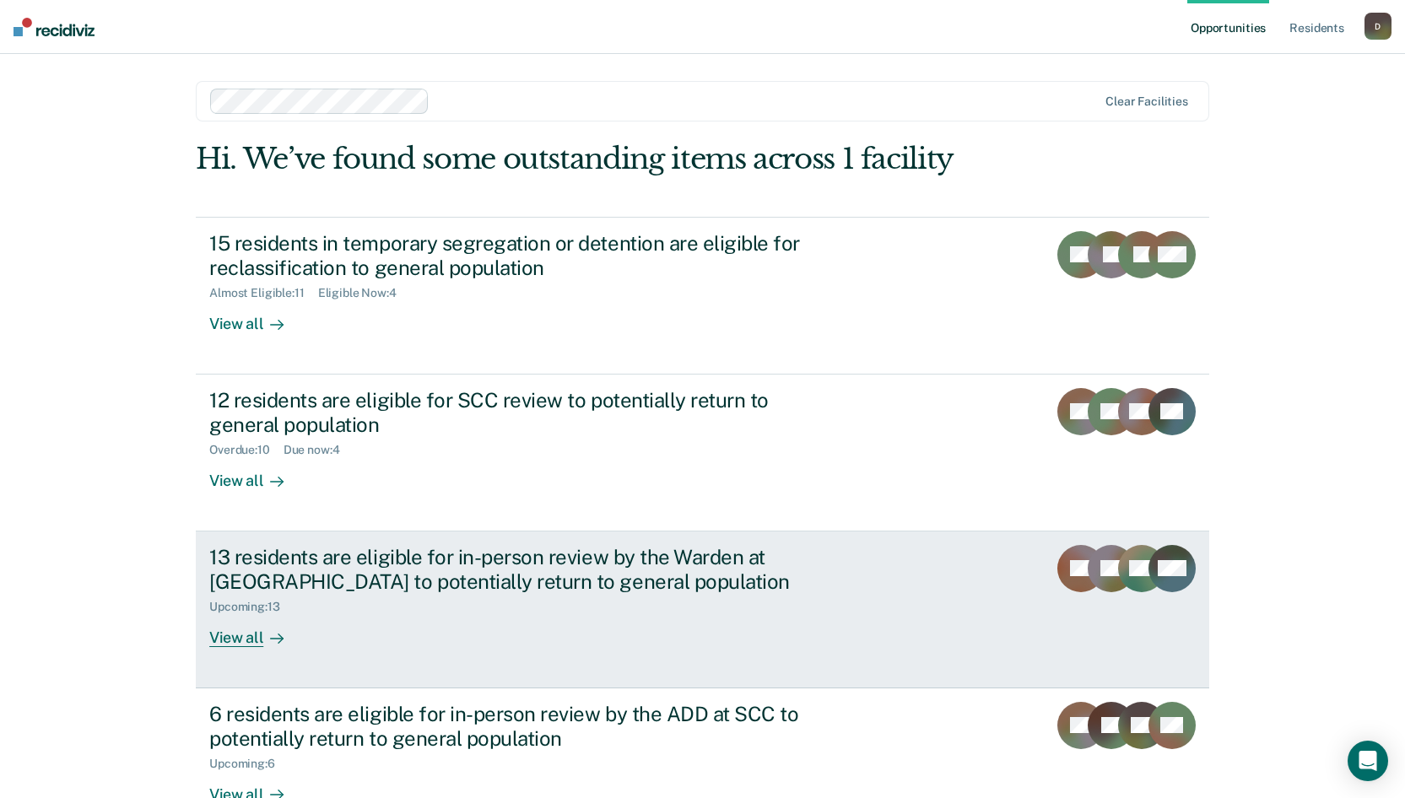
click at [210, 640] on div "View all" at bounding box center [256, 630] width 94 height 33
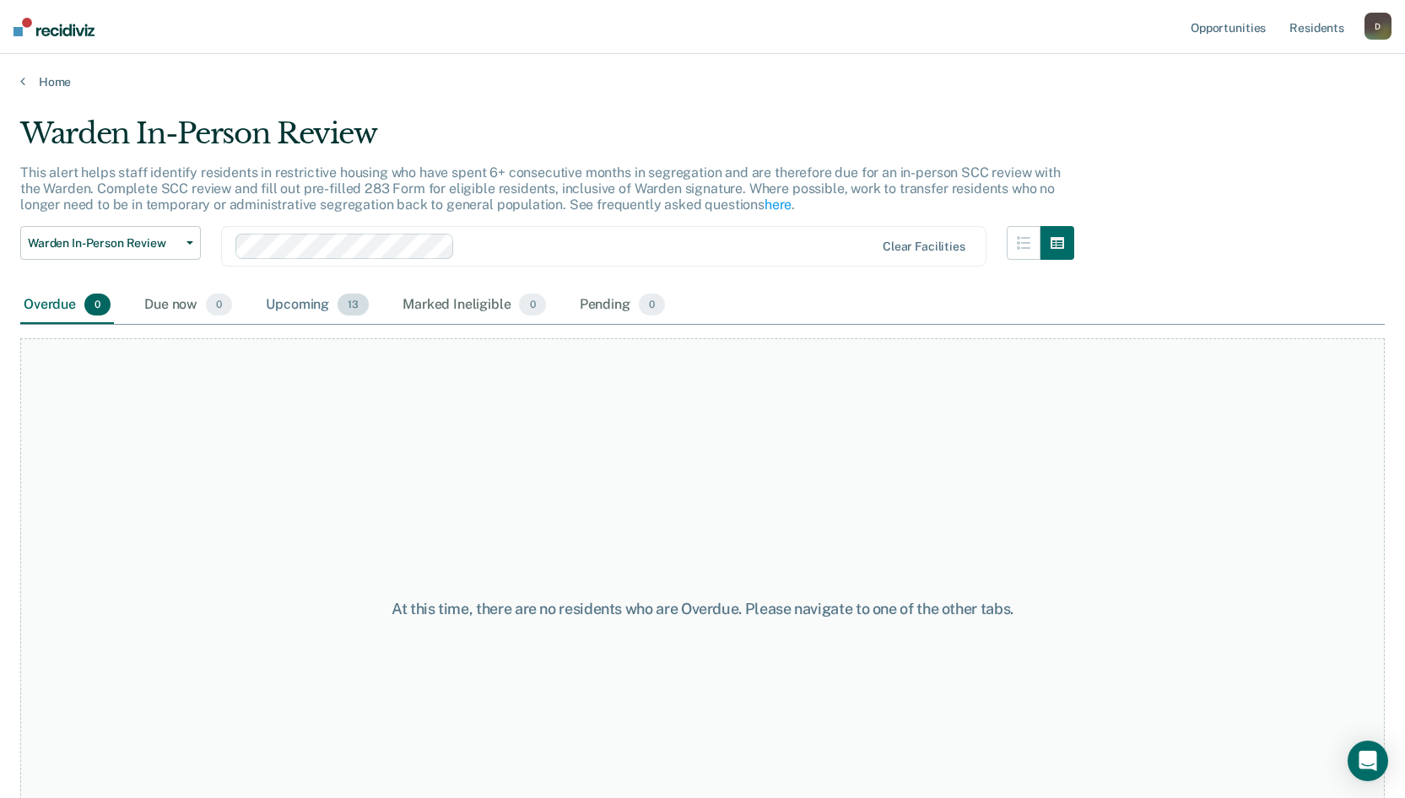
click at [328, 301] on div "Upcoming 13" at bounding box center [317, 305] width 110 height 37
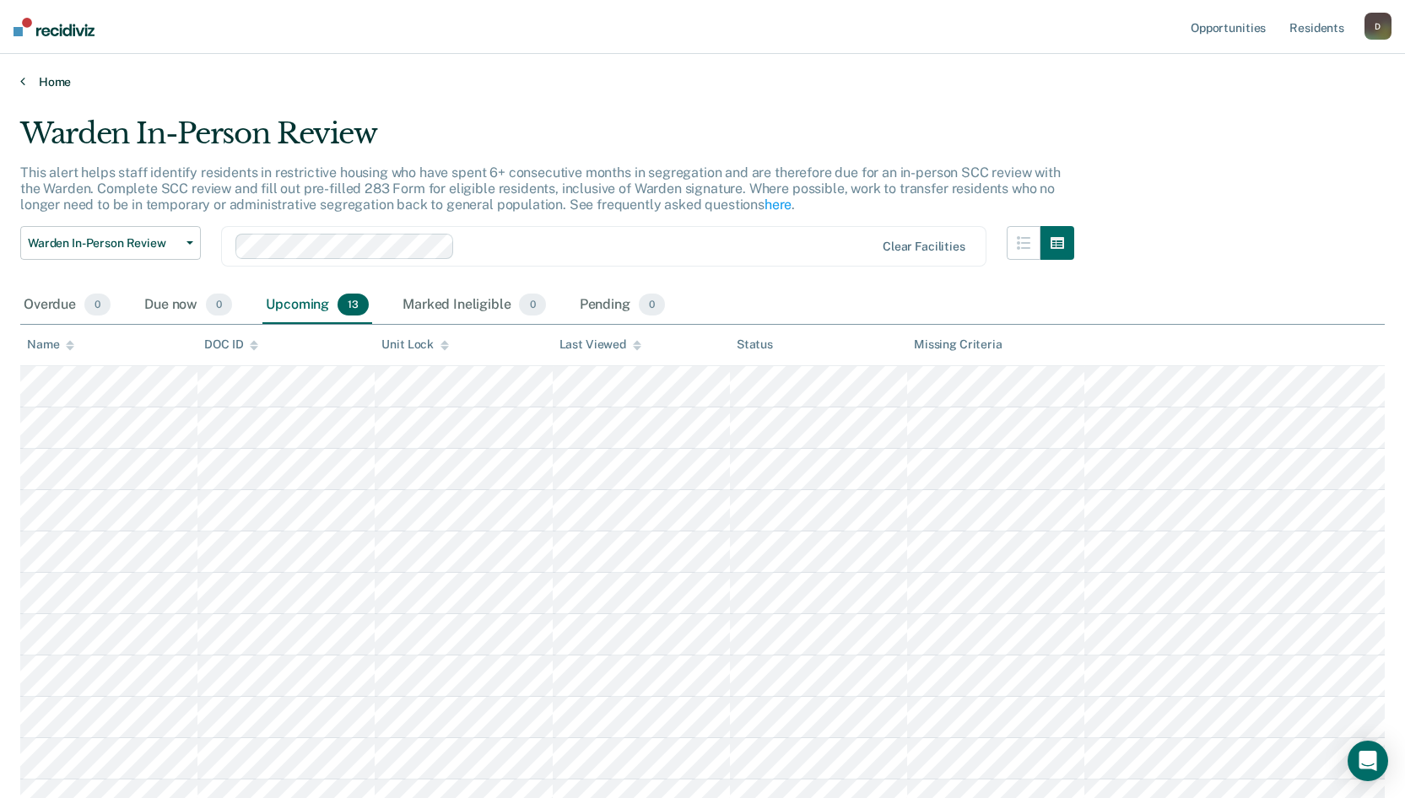
click at [45, 80] on link "Home" at bounding box center [702, 81] width 1364 height 15
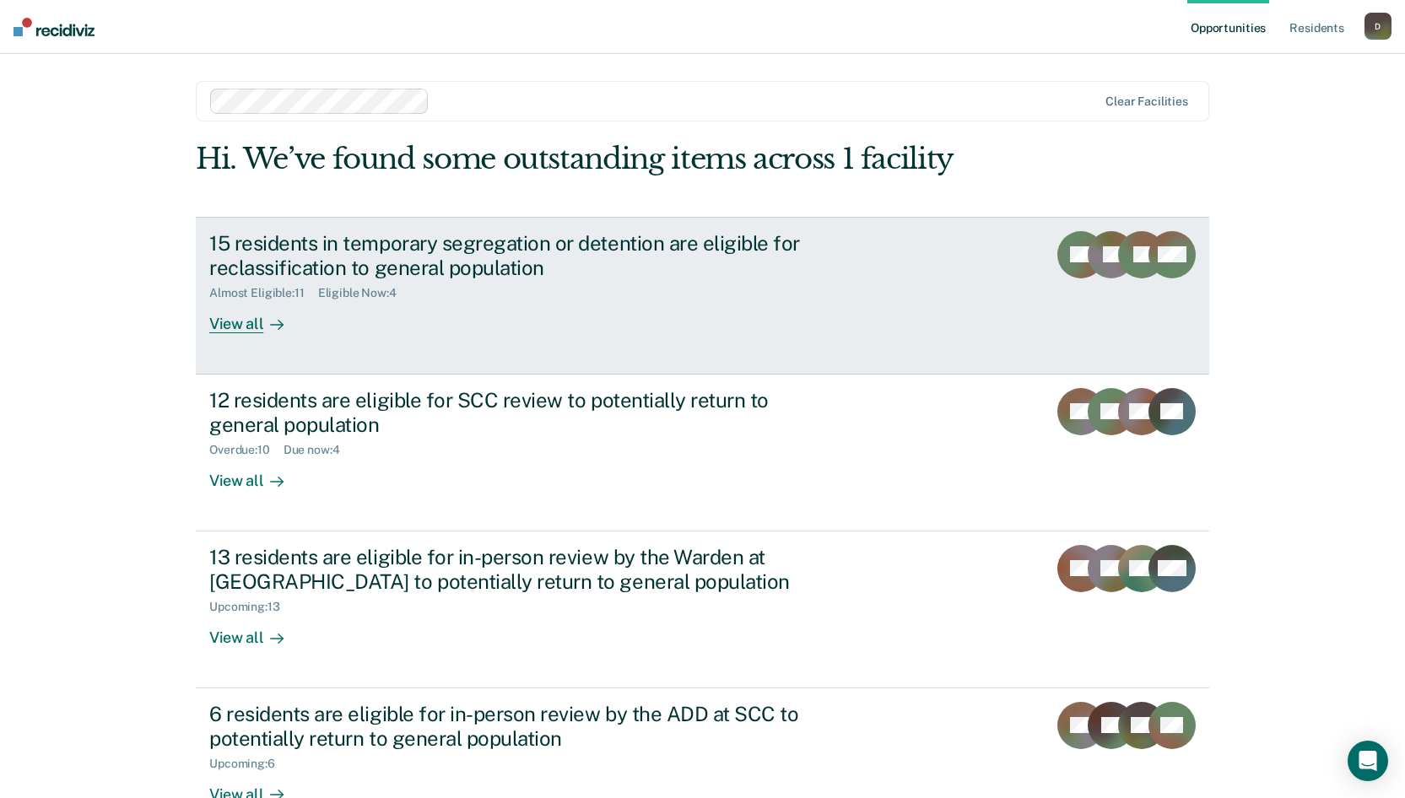
click at [231, 326] on div "View all" at bounding box center [256, 316] width 94 height 33
